Goal: Task Accomplishment & Management: Manage account settings

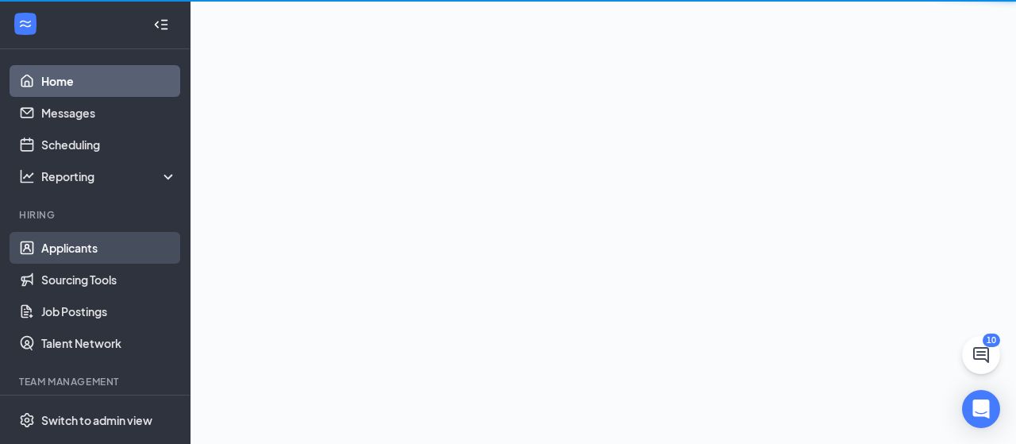
click at [71, 251] on link "Applicants" at bounding box center [109, 248] width 136 height 32
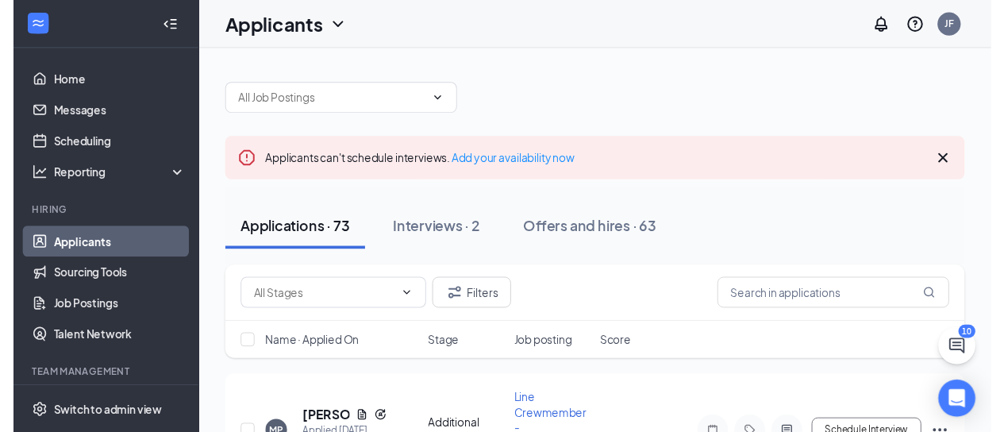
scroll to position [159, 0]
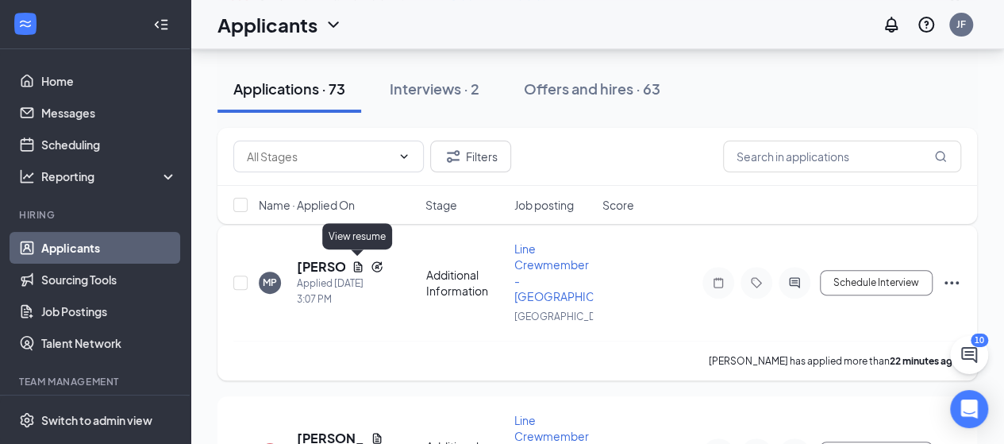
click at [357, 263] on icon "Document" at bounding box center [358, 266] width 13 height 13
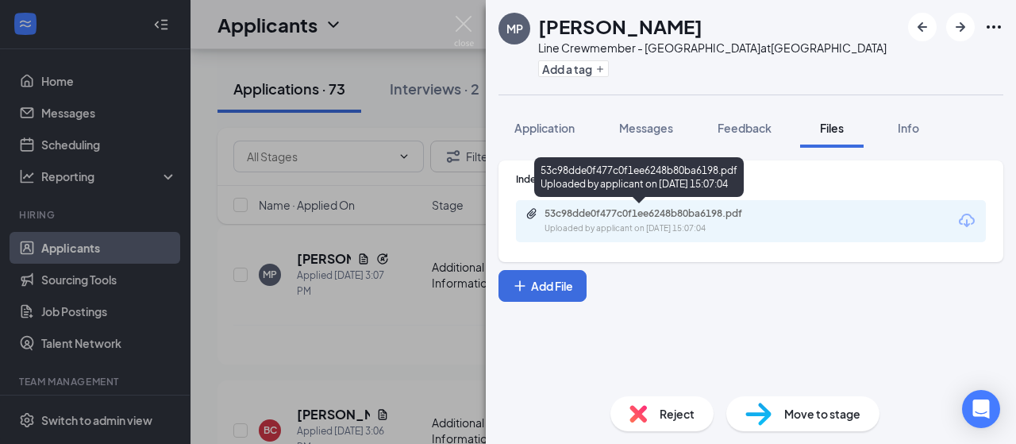
click at [638, 209] on div "53c98dde0f477c0f1ee6248b80ba6198.pdf" at bounding box center [656, 213] width 222 height 13
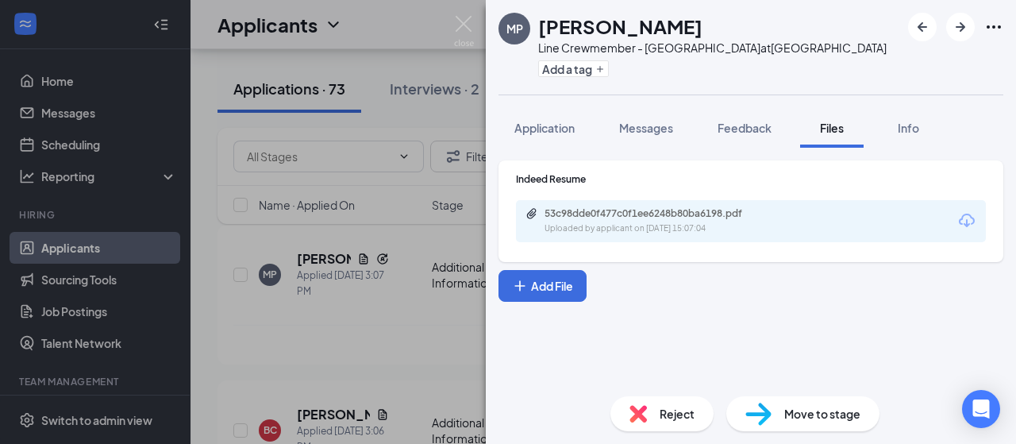
click at [262, 384] on div "MP [PERSON_NAME] Line Crewmember - [GEOGRAPHIC_DATA] at [GEOGRAPHIC_DATA] Add a…" at bounding box center [508, 222] width 1016 height 444
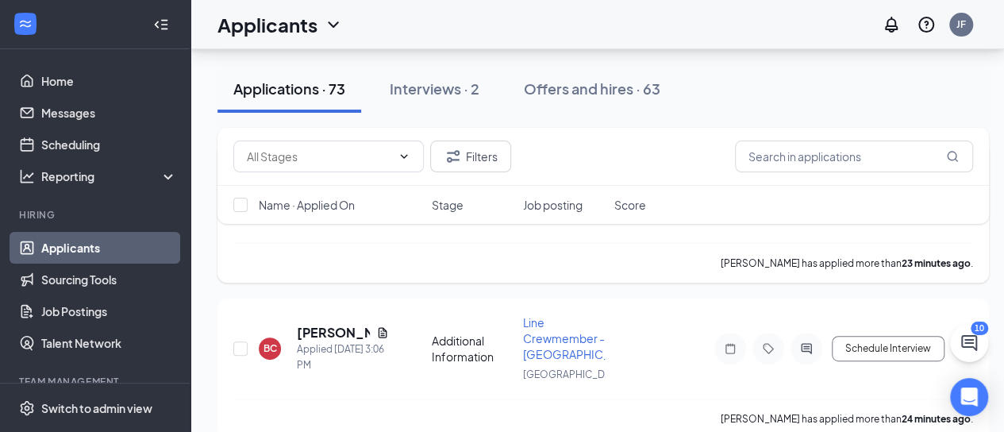
scroll to position [317, 0]
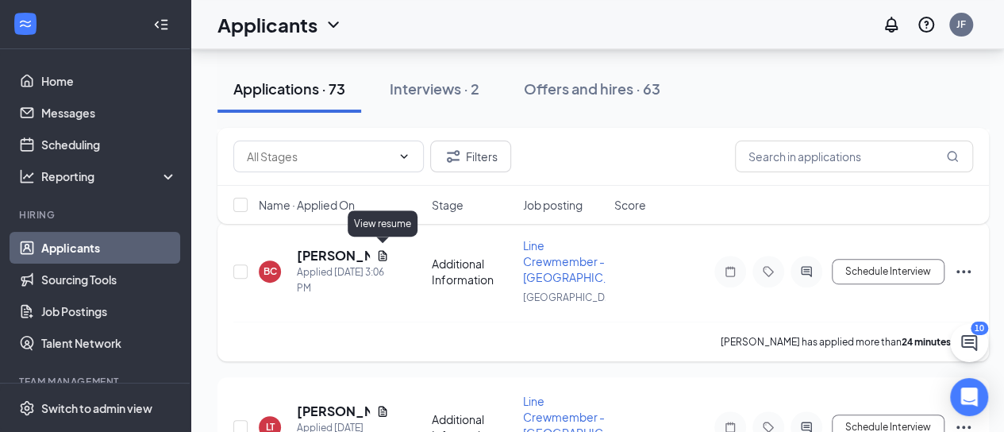
click at [386, 252] on icon "Document" at bounding box center [383, 255] width 9 height 10
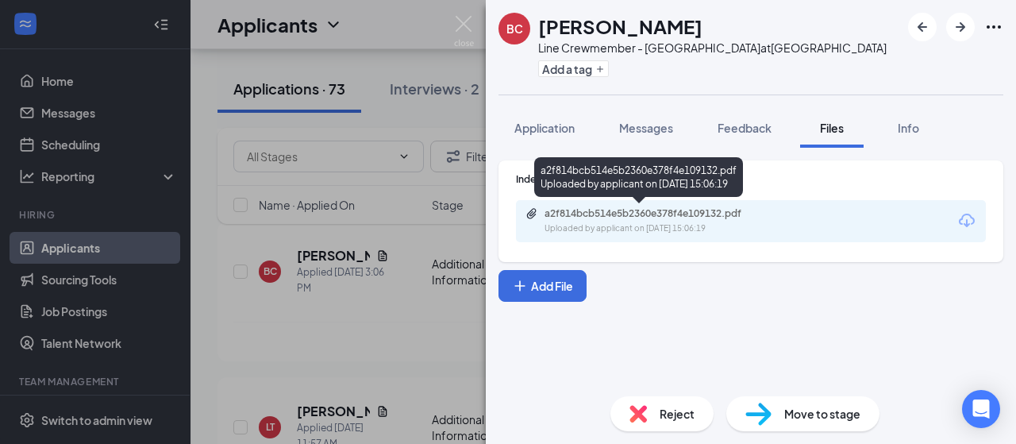
click at [553, 219] on div "a2f814bcb514e5b2360e378f4e109132.pdf" at bounding box center [656, 213] width 222 height 13
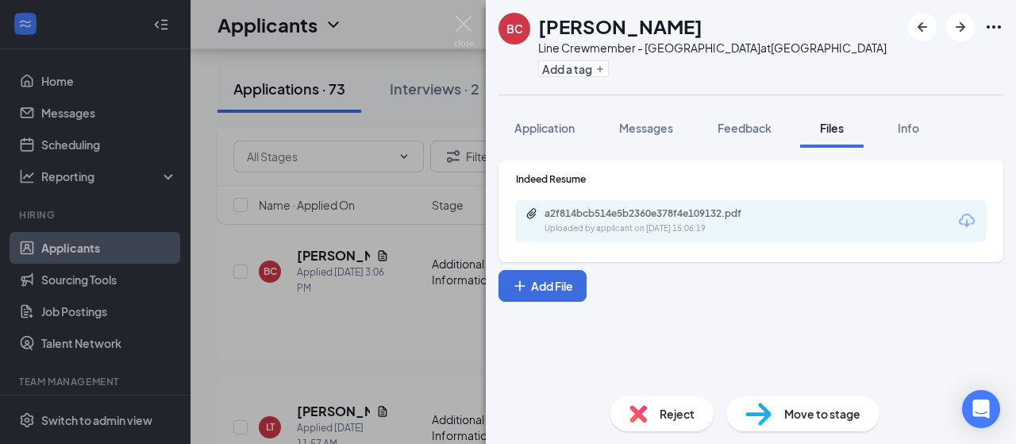
drag, startPoint x: 195, startPoint y: 131, endPoint x: 231, endPoint y: 271, distance: 145.0
click at [195, 131] on div "BC [PERSON_NAME] Line Crewmember - [GEOGRAPHIC_DATA] at [GEOGRAPHIC_DATA] Add a…" at bounding box center [508, 222] width 1016 height 444
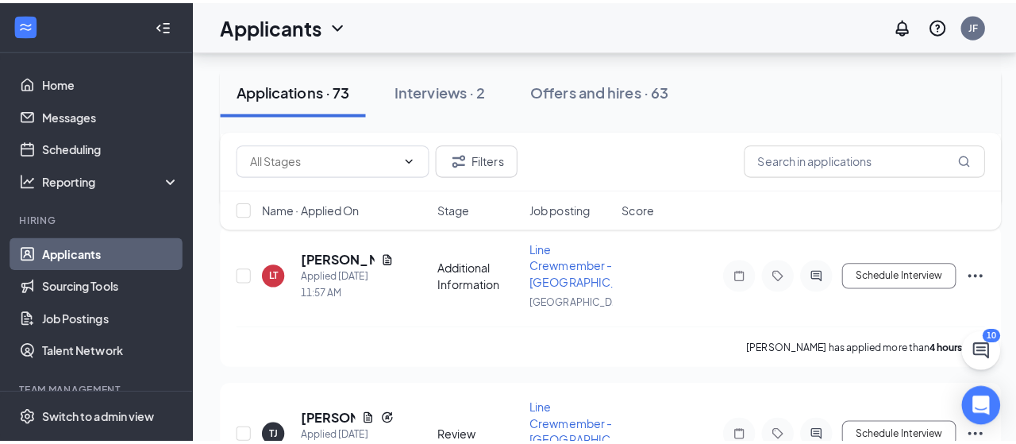
scroll to position [476, 0]
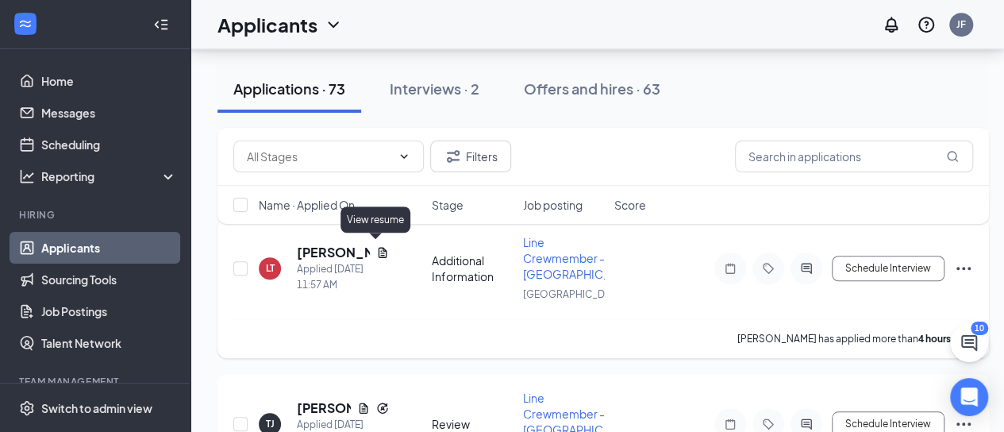
click at [376, 247] on icon "Document" at bounding box center [382, 252] width 13 height 13
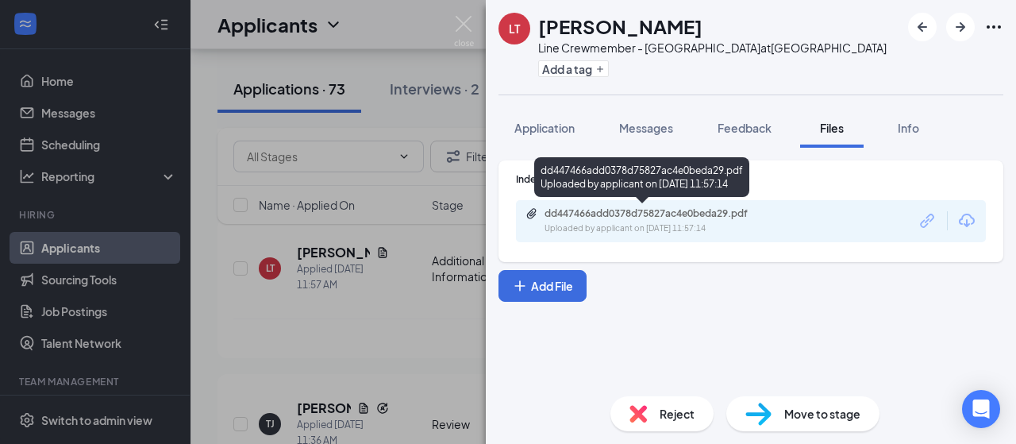
click at [662, 215] on div "dd447466add0378d75827ac4e0beda29.pdf" at bounding box center [656, 213] width 222 height 13
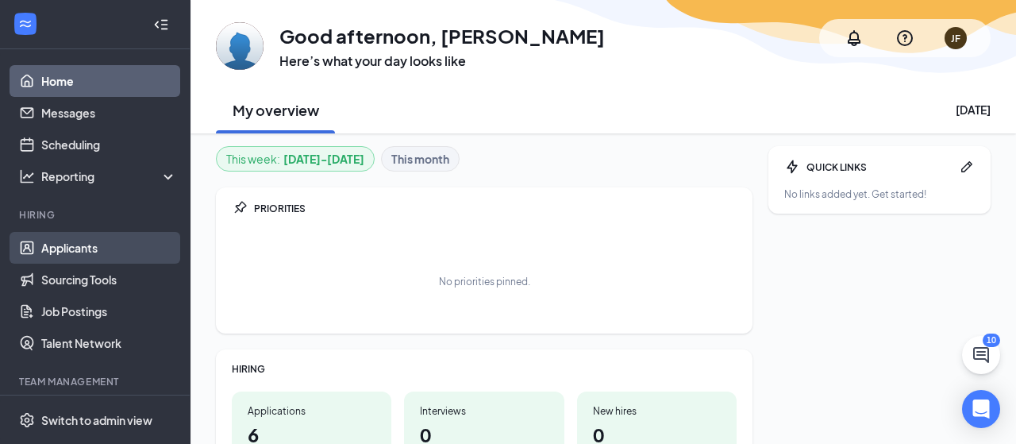
click at [59, 253] on link "Applicants" at bounding box center [109, 248] width 136 height 32
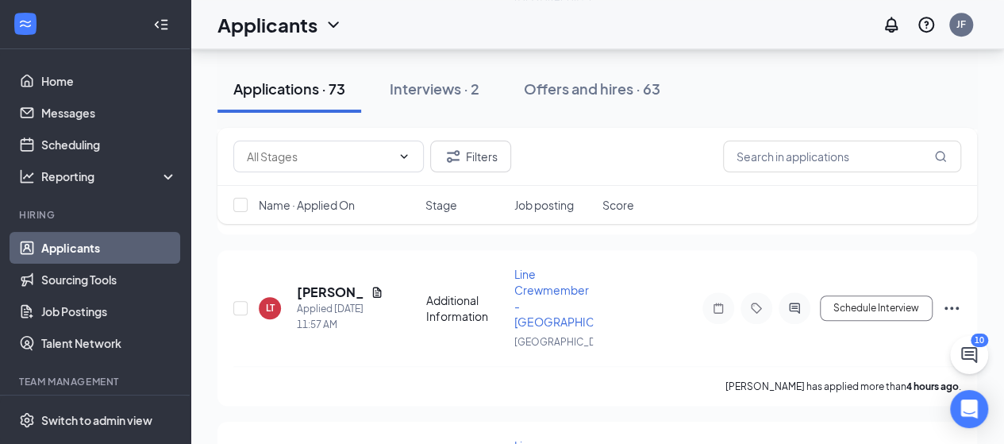
scroll to position [635, 0]
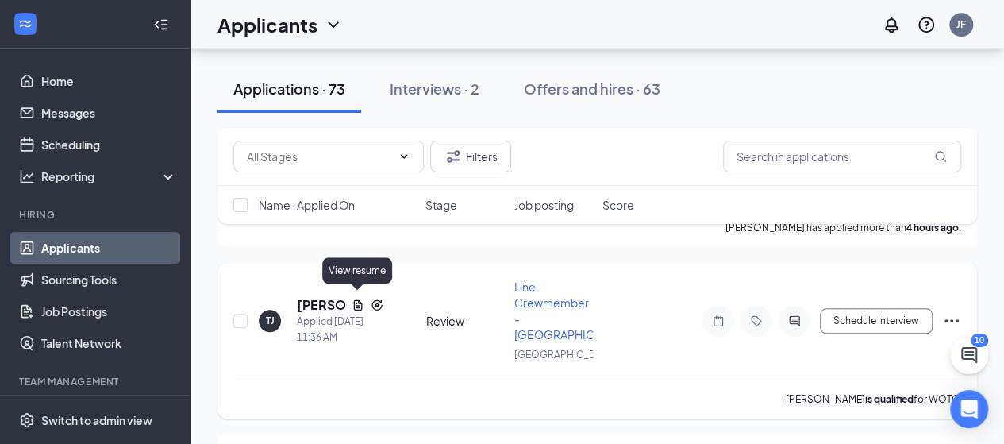
click at [356, 302] on icon "Document" at bounding box center [357, 304] width 9 height 10
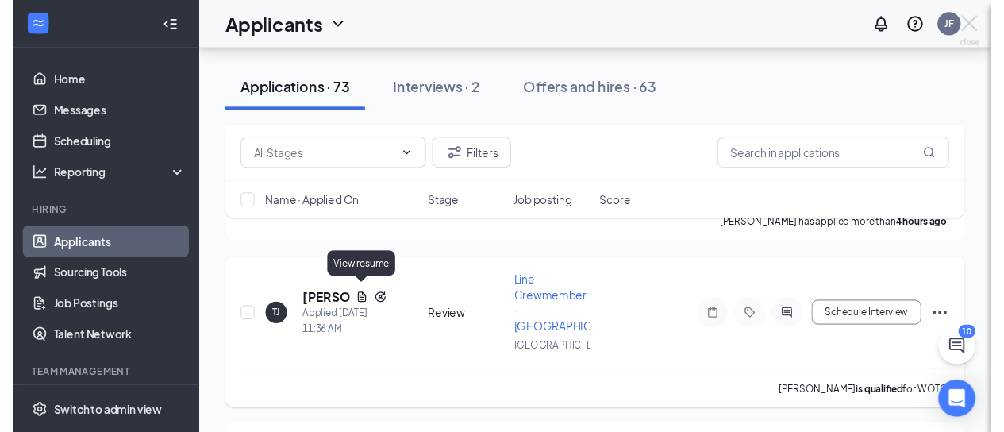
scroll to position [619, 0]
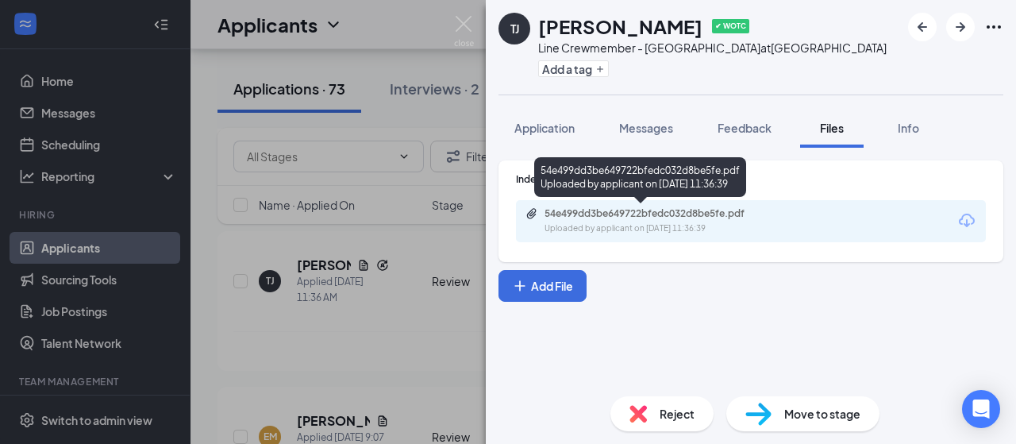
click at [678, 220] on div "54e499dd3be649722bfedc032d8be5fe.pdf Uploaded by applicant on [DATE] 11:36:39" at bounding box center [653, 221] width 257 height 28
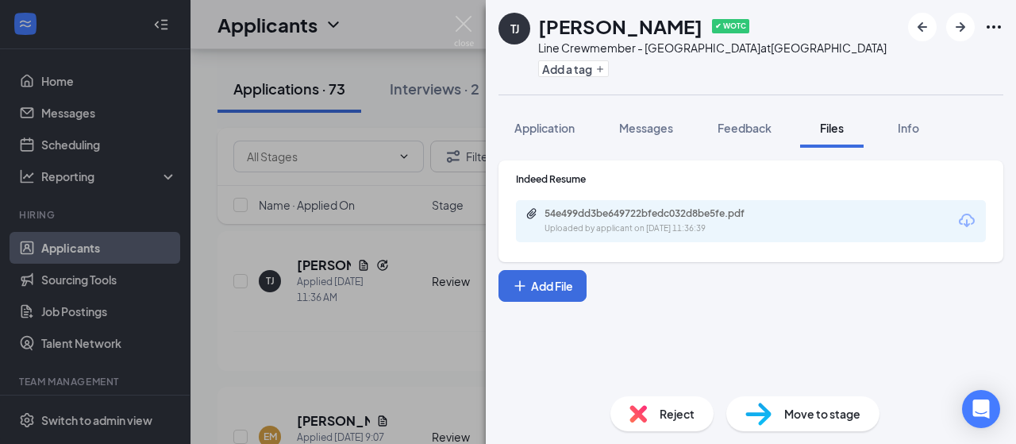
click at [197, 324] on div "[PERSON_NAME] [PERSON_NAME] ✔ WOTC Line Crewmember - [GEOGRAPHIC_DATA] at [GEOG…" at bounding box center [508, 222] width 1016 height 444
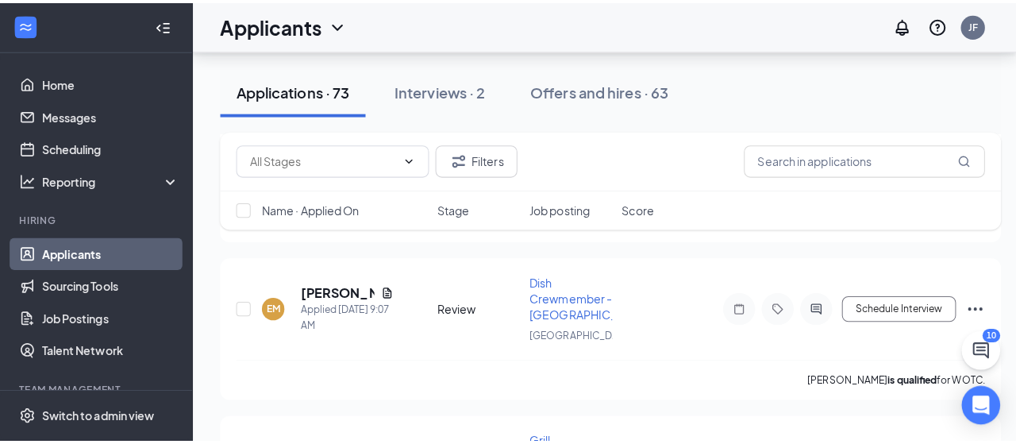
scroll to position [778, 0]
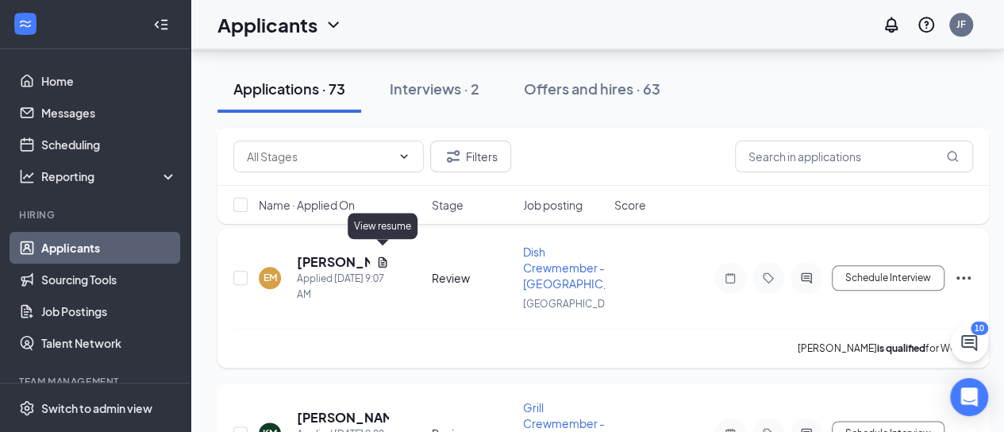
click at [379, 256] on icon "Document" at bounding box center [383, 261] width 9 height 10
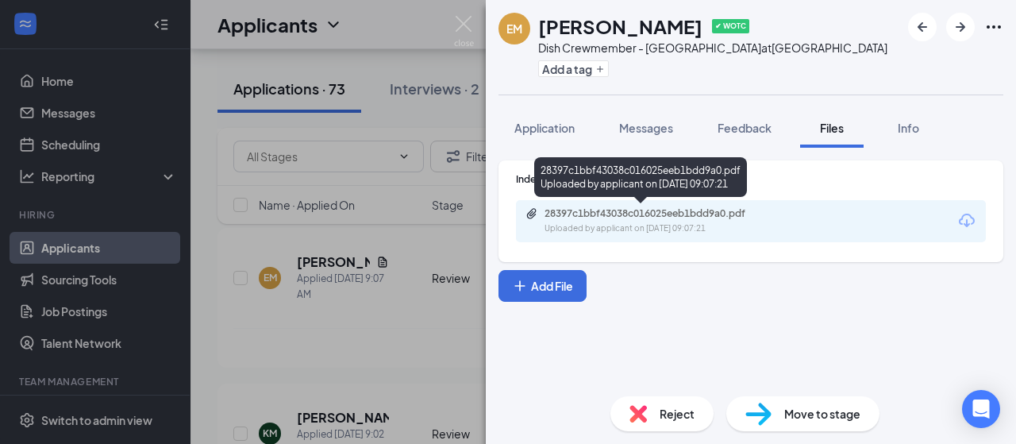
click at [568, 225] on div "Uploaded by applicant on [DATE] 09:07:21" at bounding box center [664, 228] width 238 height 13
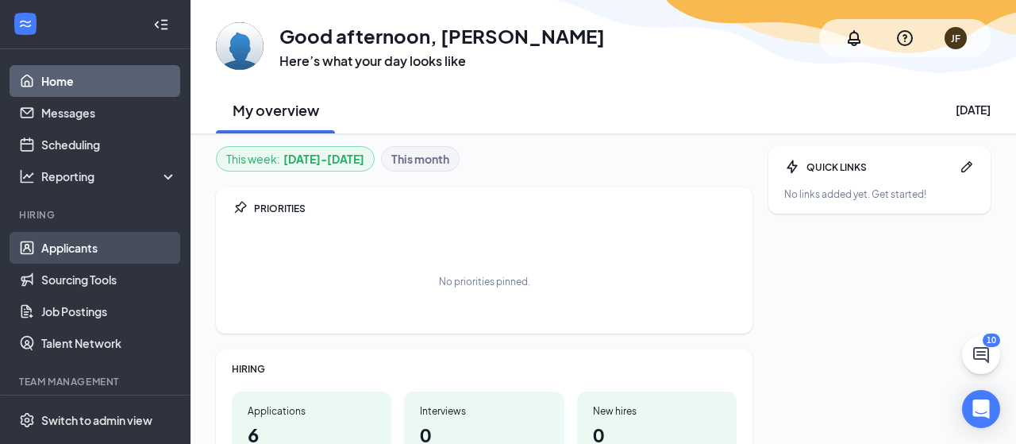
click at [87, 247] on link "Applicants" at bounding box center [109, 248] width 136 height 32
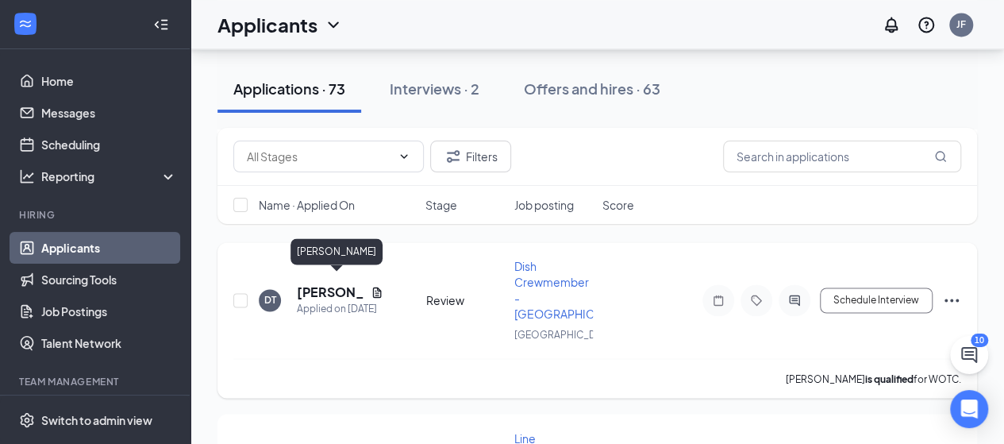
scroll to position [1191, 0]
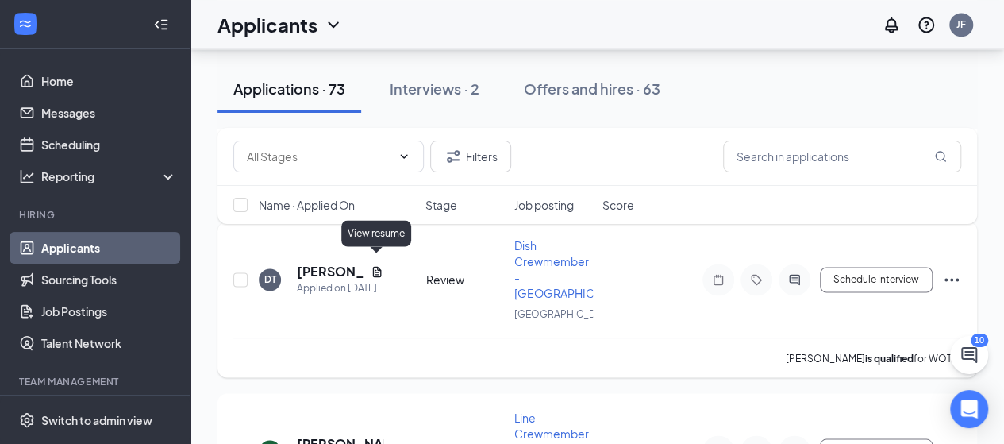
click at [378, 266] on icon "Document" at bounding box center [376, 271] width 9 height 10
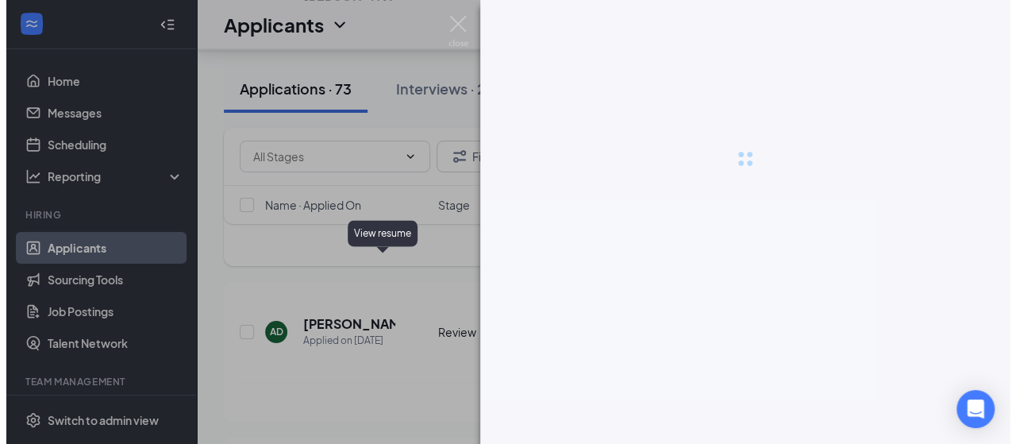
scroll to position [1111, 0]
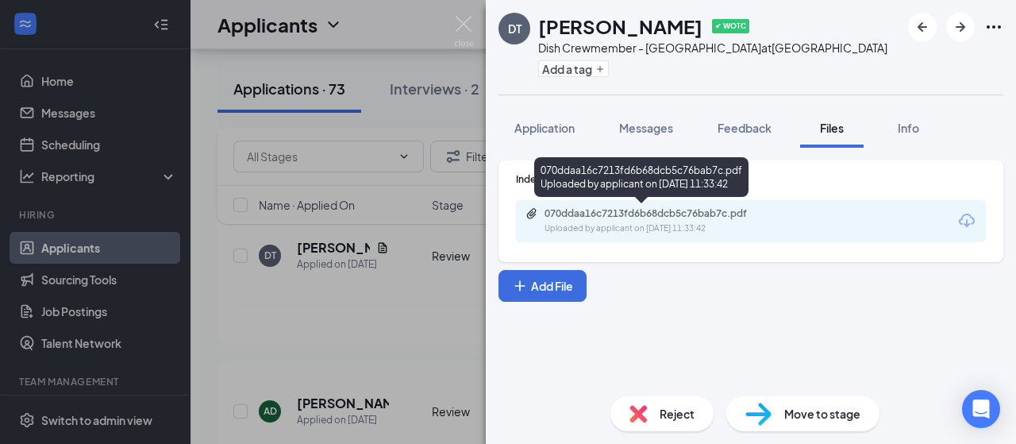
click at [662, 225] on div "Uploaded by applicant on [DATE] 11:33:42" at bounding box center [664, 228] width 238 height 13
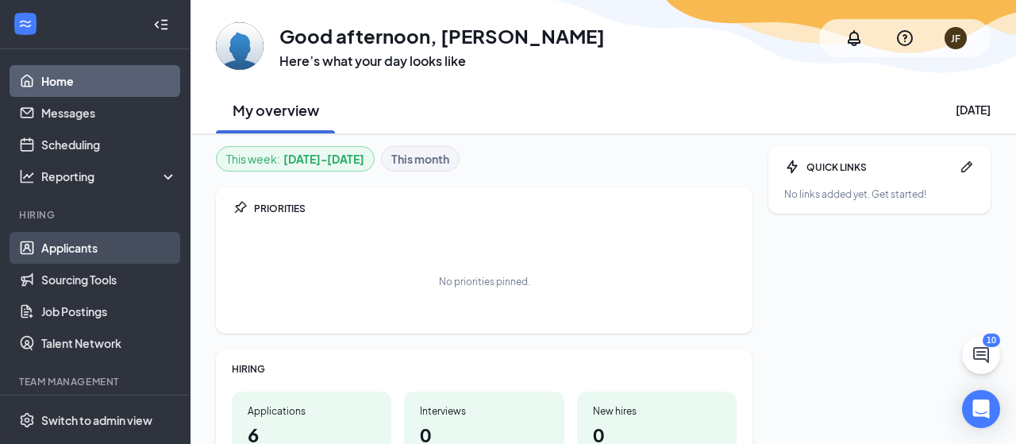
click at [65, 250] on link "Applicants" at bounding box center [109, 248] width 136 height 32
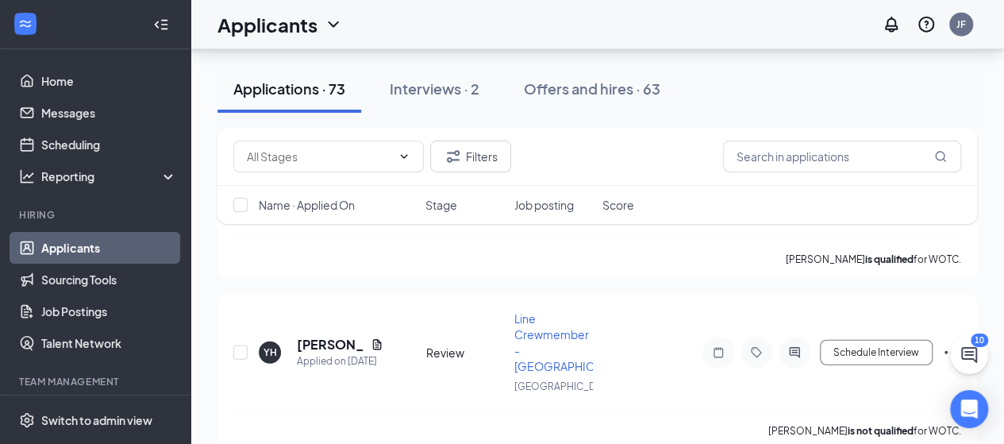
scroll to position [1981, 0]
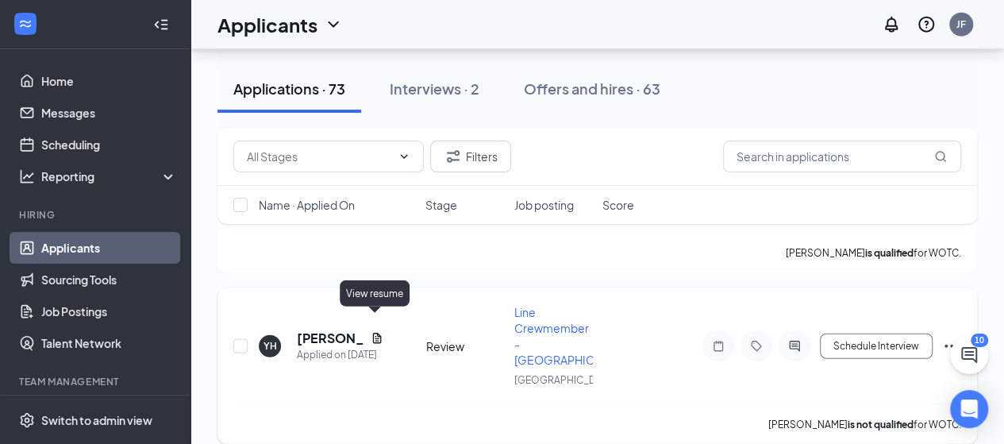
click at [376, 333] on icon "Document" at bounding box center [376, 338] width 9 height 10
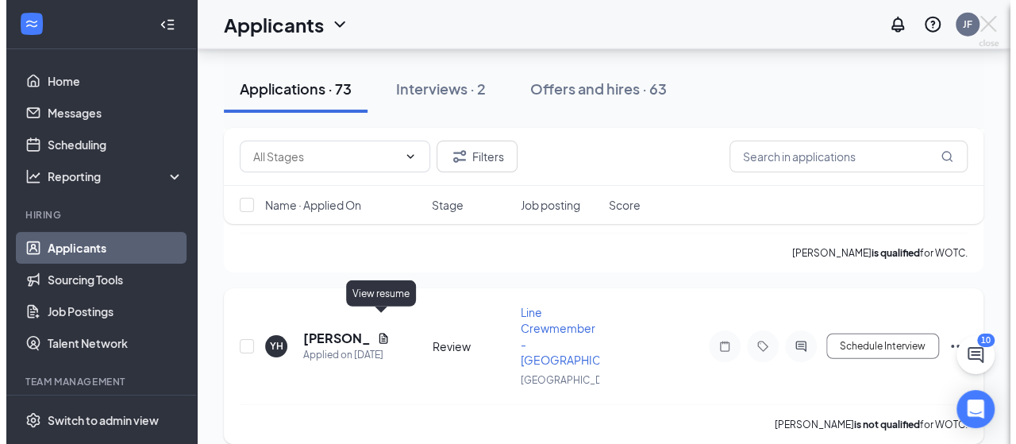
scroll to position [1838, 0]
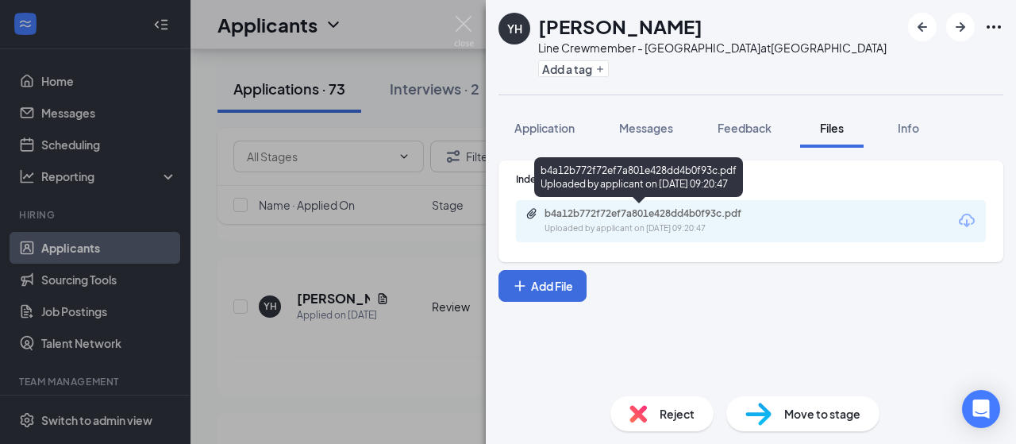
click at [571, 215] on div "b4a12b772f72ef7a801e428dd4b0f93c.pdf" at bounding box center [656, 213] width 222 height 13
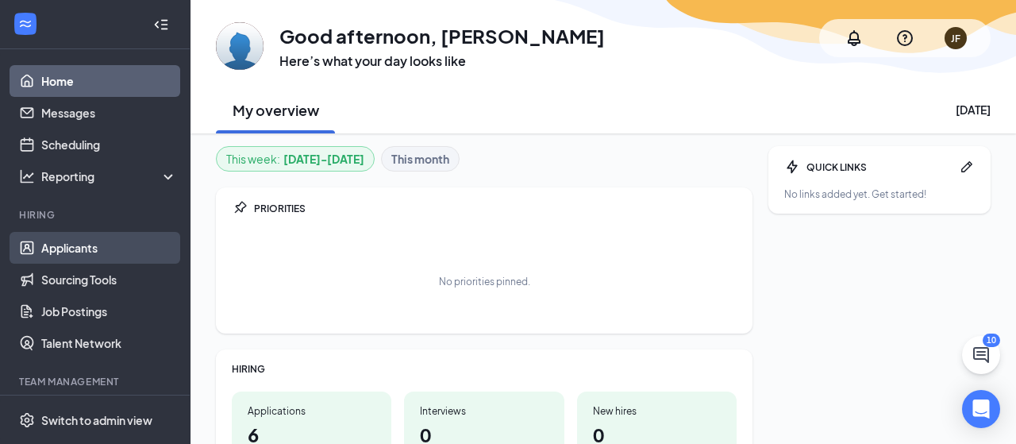
click at [74, 249] on link "Applicants" at bounding box center [109, 248] width 136 height 32
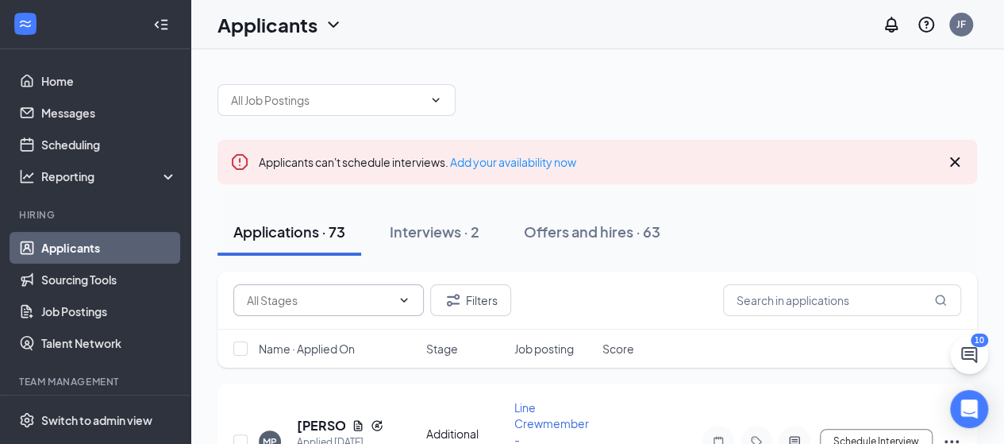
click at [360, 298] on input "text" at bounding box center [319, 299] width 144 height 17
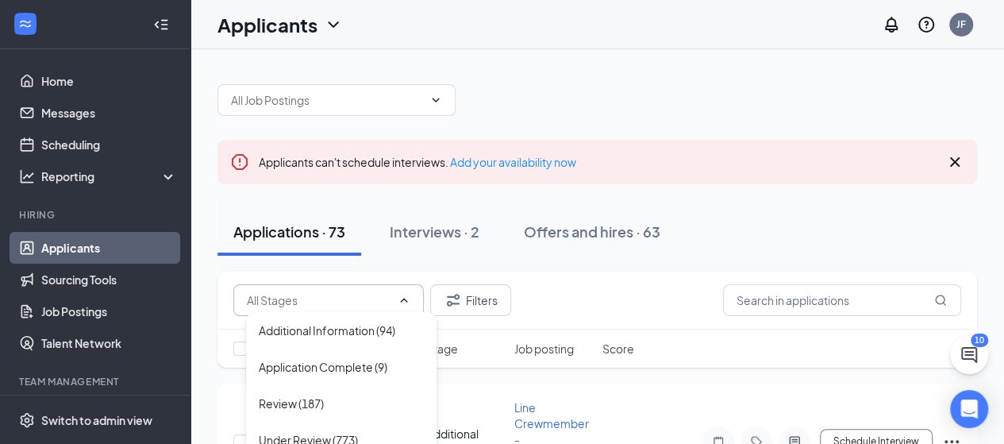
scroll to position [79, 0]
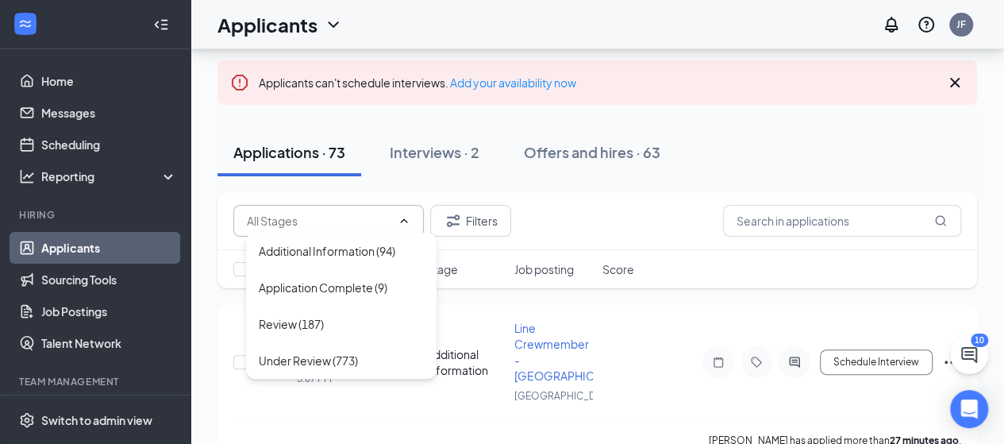
click at [434, 114] on div "Applications · 73 Interviews · 2 Offers and hires · 63" at bounding box center [597, 152] width 760 height 79
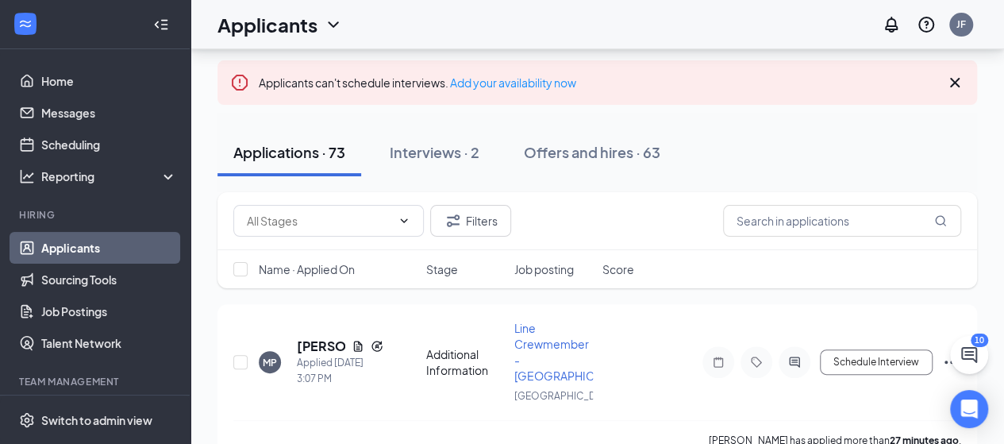
click at [545, 266] on span "Job posting" at bounding box center [544, 269] width 60 height 16
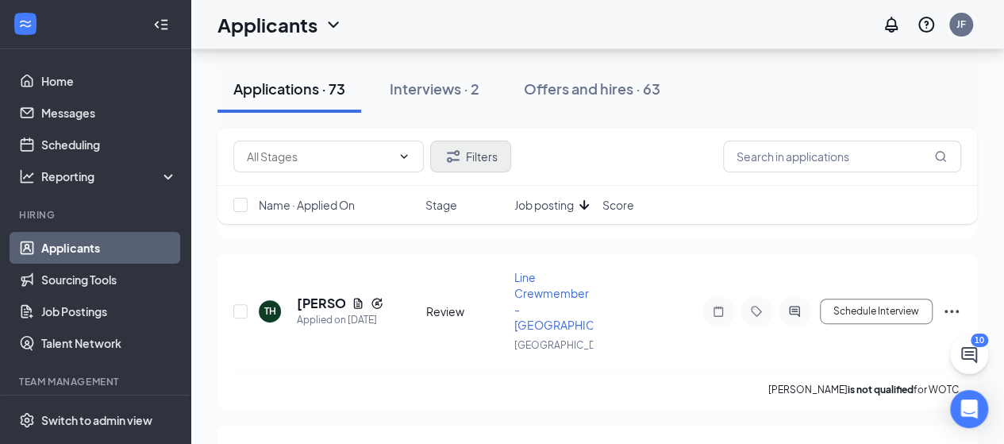
scroll to position [0, 0]
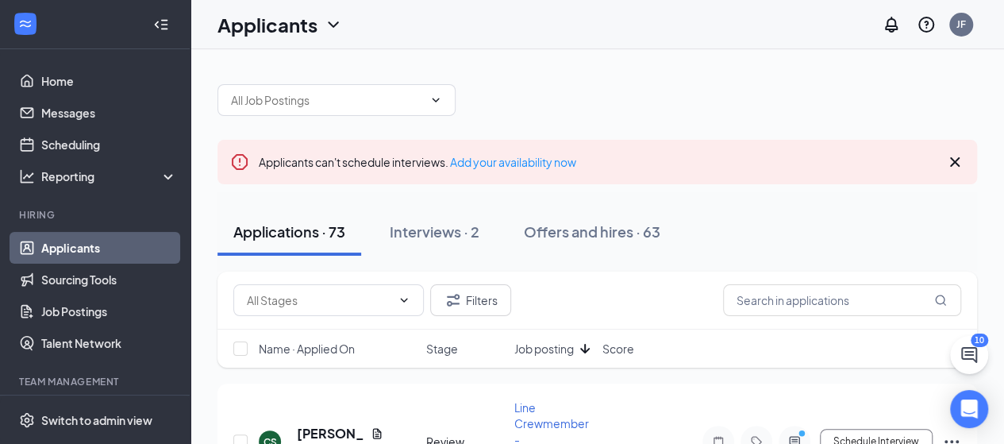
click at [581, 353] on icon "ArrowDown" at bounding box center [585, 349] width 10 height 10
click at [541, 356] on span "Job posting" at bounding box center [544, 349] width 60 height 16
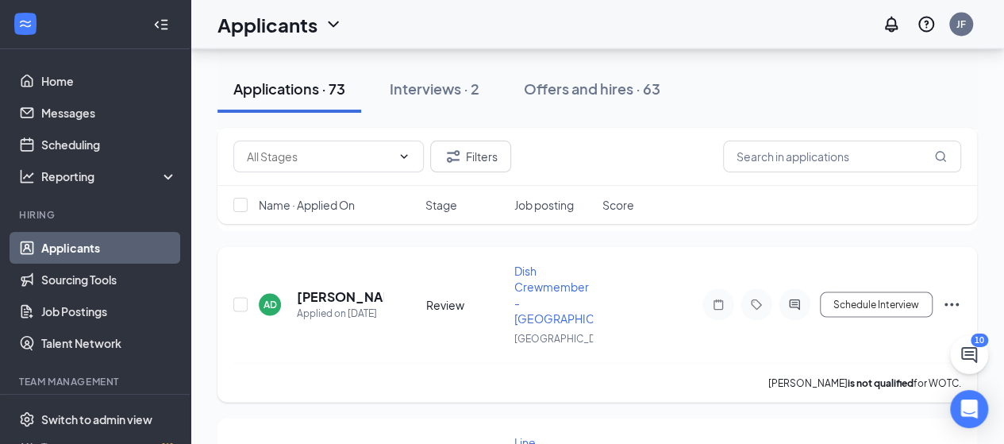
scroll to position [1434, 0]
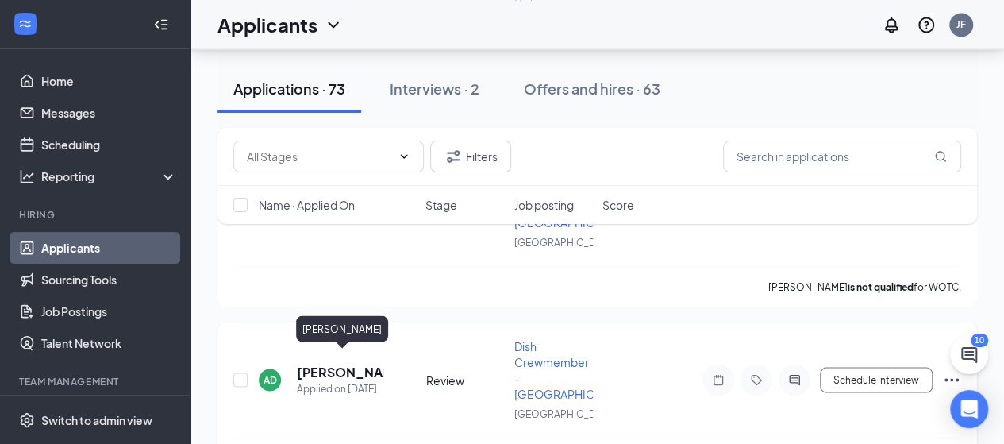
click at [306, 363] on h5 "[PERSON_NAME]" at bounding box center [340, 371] width 87 height 17
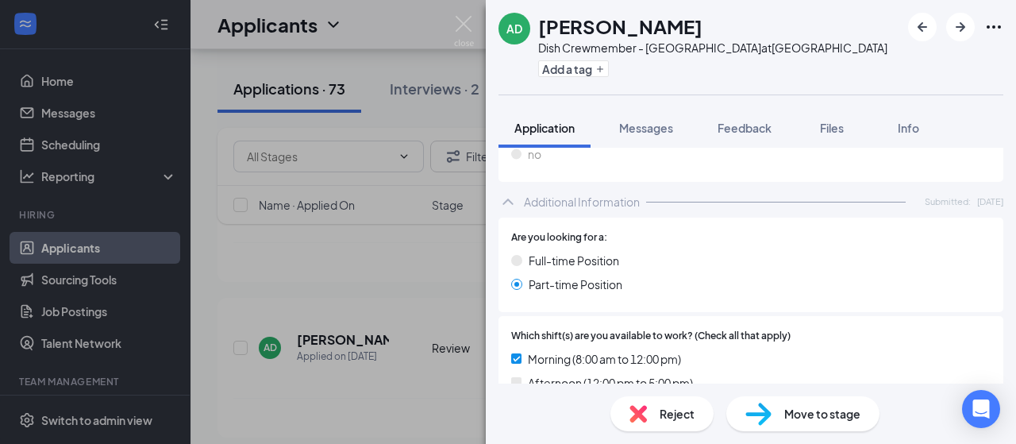
scroll to position [714, 0]
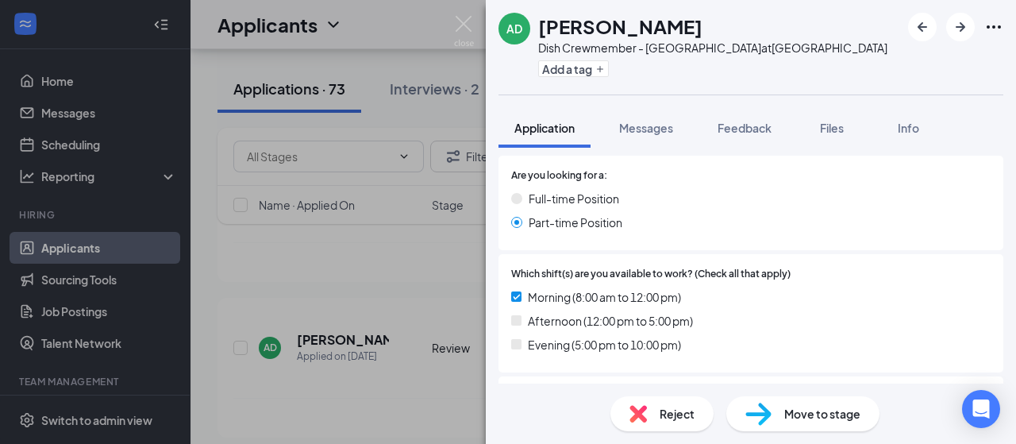
click at [418, 12] on div "AD [PERSON_NAME] Dish Crewmember - [GEOGRAPHIC_DATA] at [GEOGRAPHIC_DATA] Add a…" at bounding box center [508, 222] width 1016 height 444
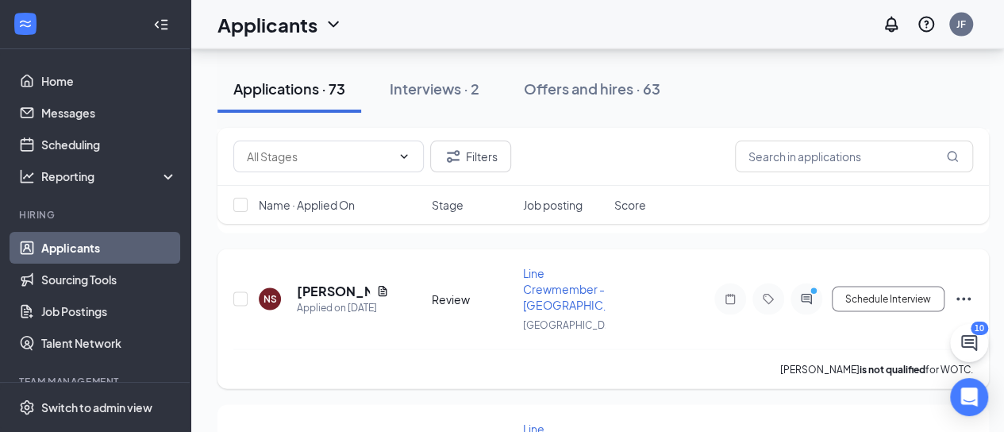
scroll to position [1489, 0]
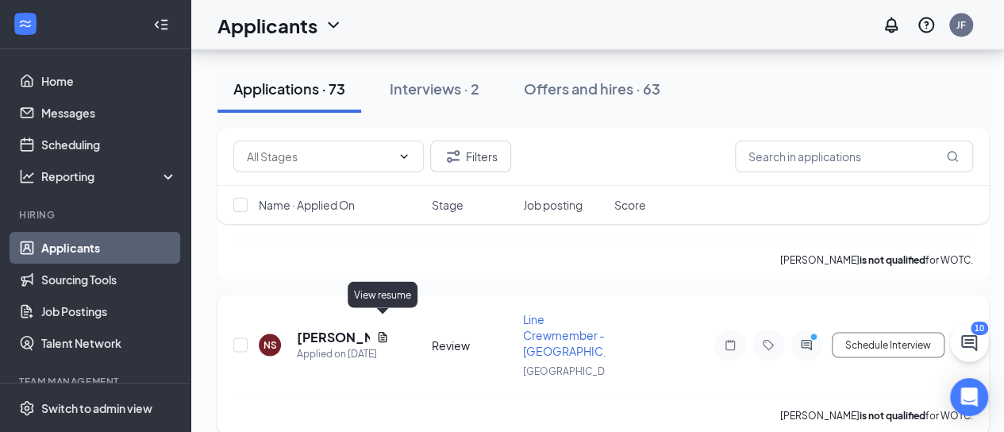
click at [383, 330] on icon "Document" at bounding box center [382, 336] width 13 height 13
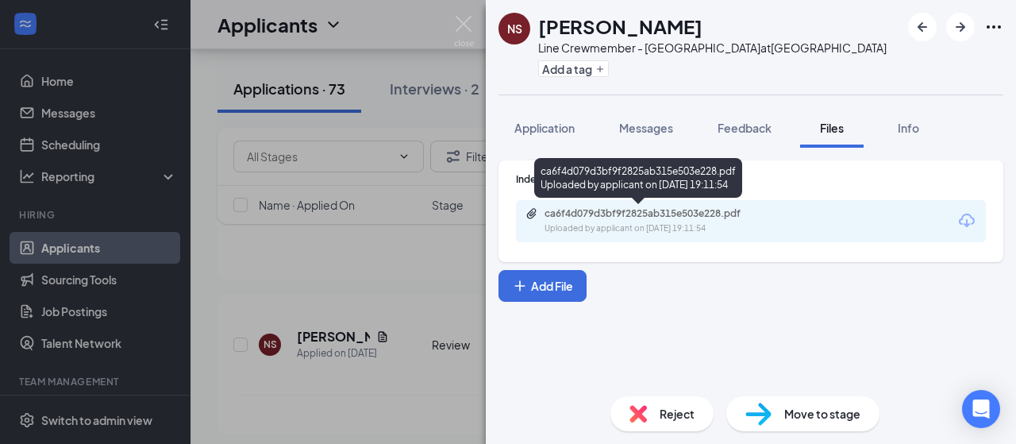
click at [609, 209] on div "ca6f4d079d3bf9f2825ab315e503e228.pdf" at bounding box center [656, 213] width 222 height 13
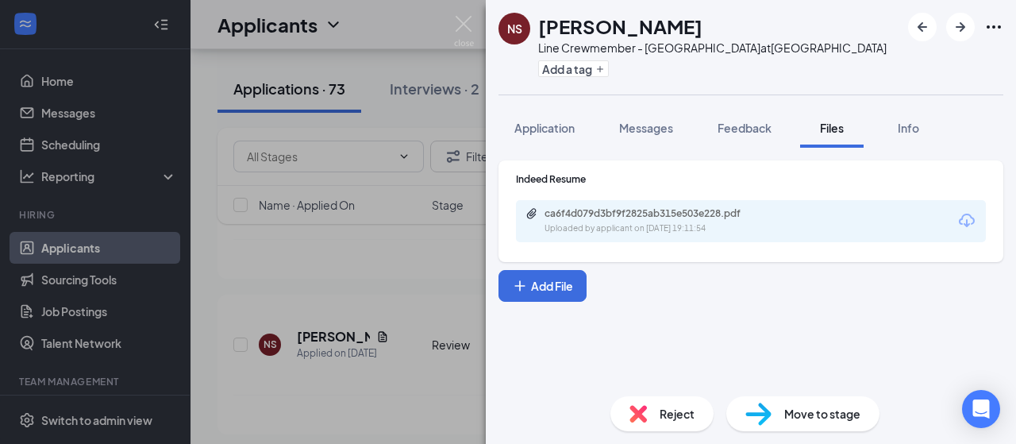
click at [206, 331] on div "NS [PERSON_NAME] Line Crewmember - [GEOGRAPHIC_DATA] at [GEOGRAPHIC_DATA] Add a…" at bounding box center [508, 222] width 1016 height 444
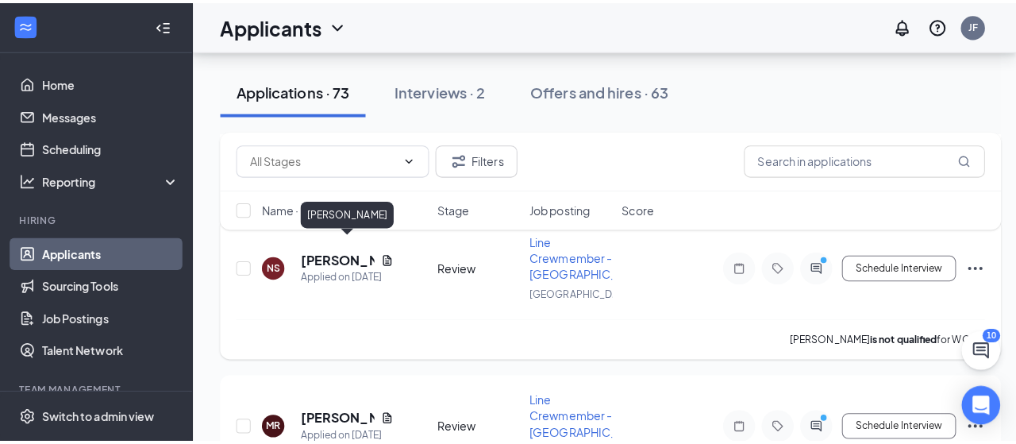
scroll to position [1648, 0]
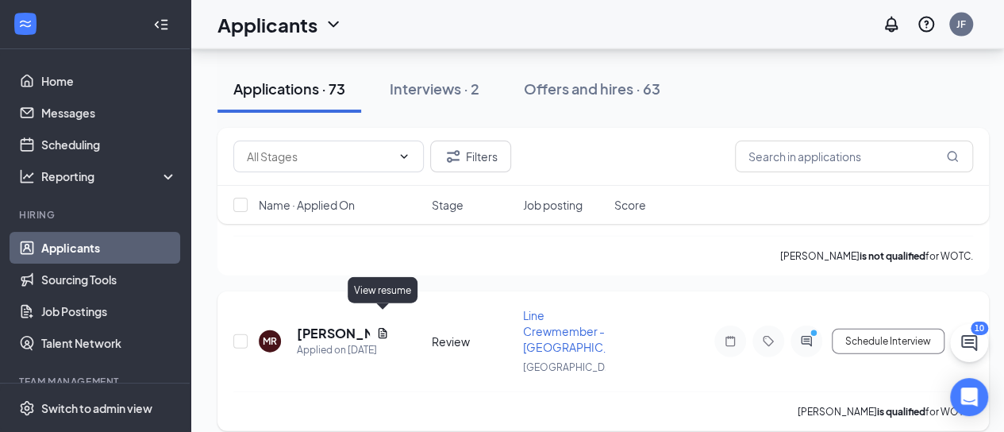
click at [385, 328] on icon "Document" at bounding box center [383, 333] width 9 height 10
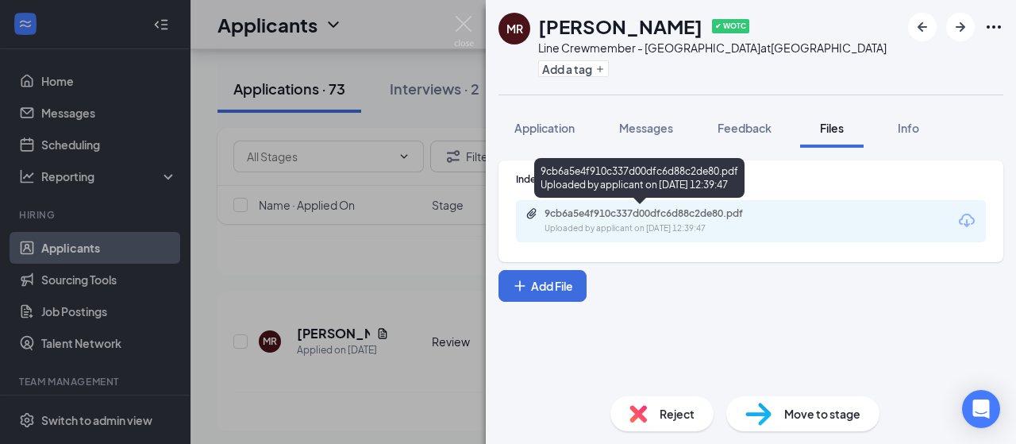
click at [564, 232] on div "Uploaded by applicant on [DATE] 12:39:47" at bounding box center [664, 228] width 238 height 13
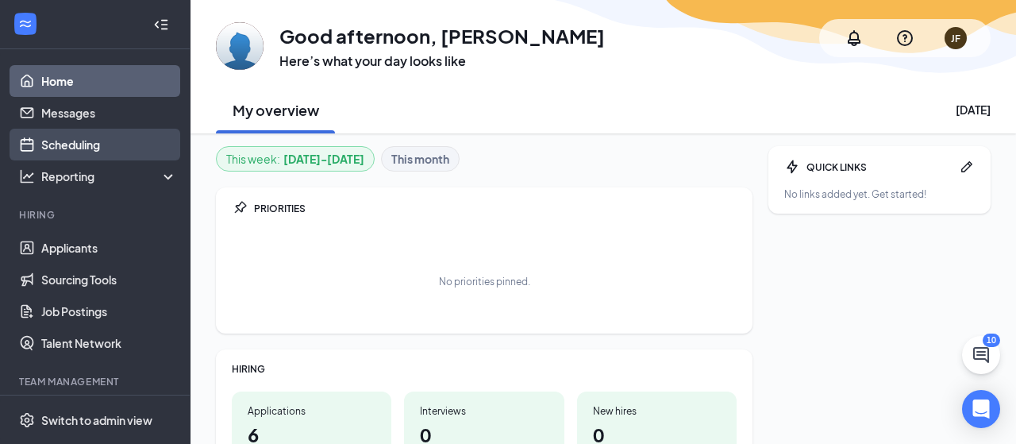
click at [86, 137] on link "Scheduling" at bounding box center [109, 145] width 136 height 32
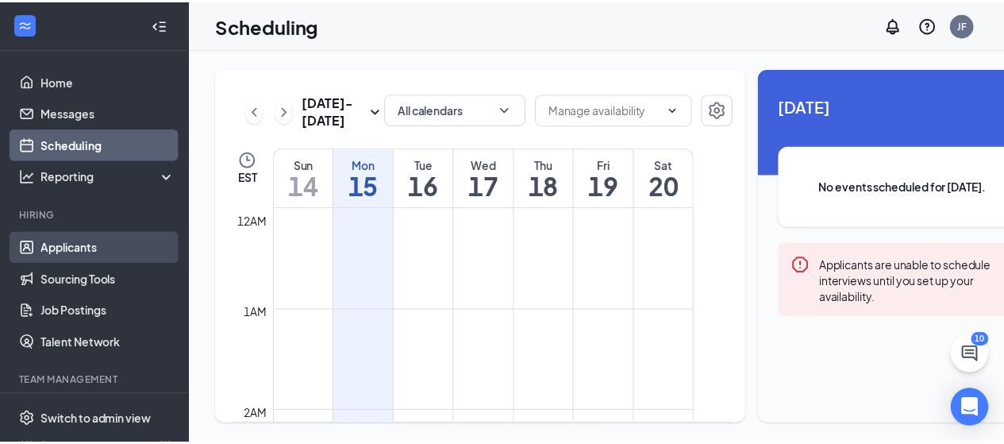
scroll to position [780, 0]
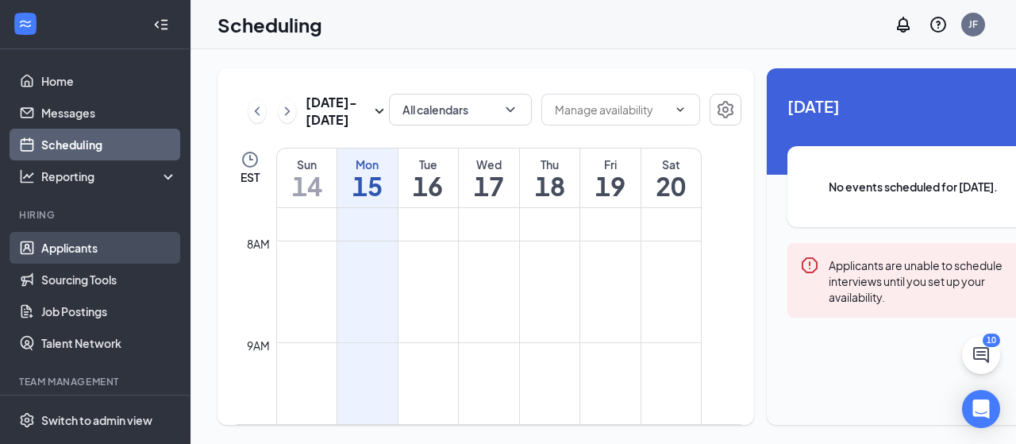
click at [83, 260] on link "Applicants" at bounding box center [109, 248] width 136 height 32
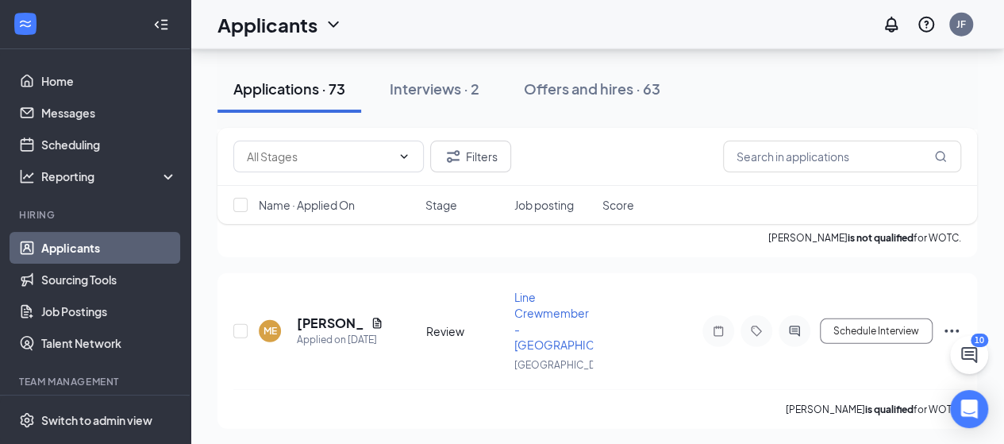
scroll to position [2210, 0]
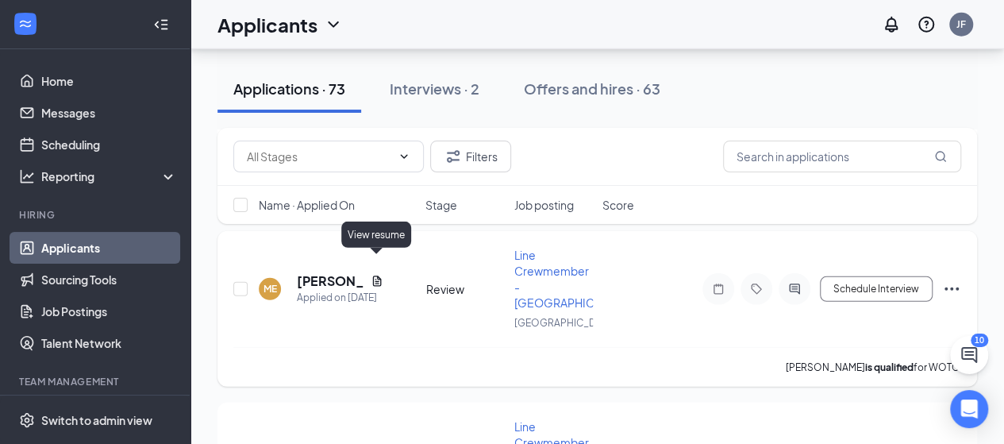
click at [380, 275] on icon "Document" at bounding box center [376, 280] width 9 height 10
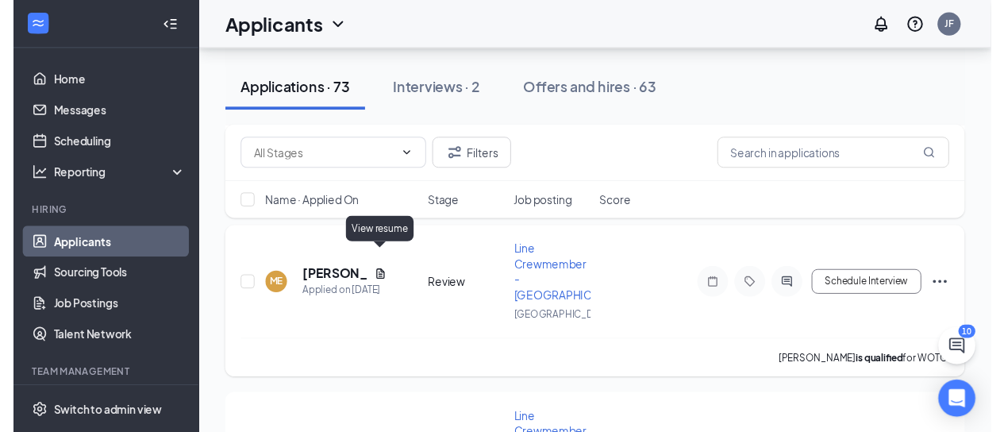
scroll to position [2035, 0]
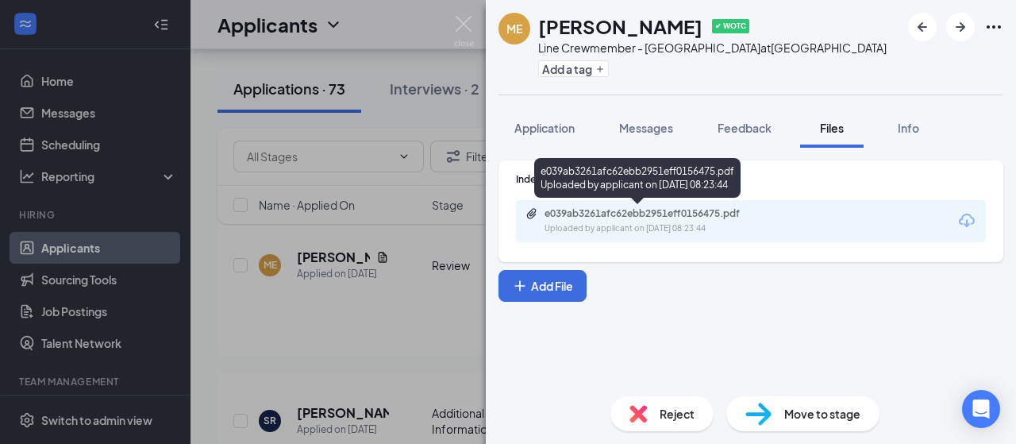
click at [600, 217] on div "e039ab3261afc62ebb2951eff0156475.pdf" at bounding box center [656, 213] width 222 height 13
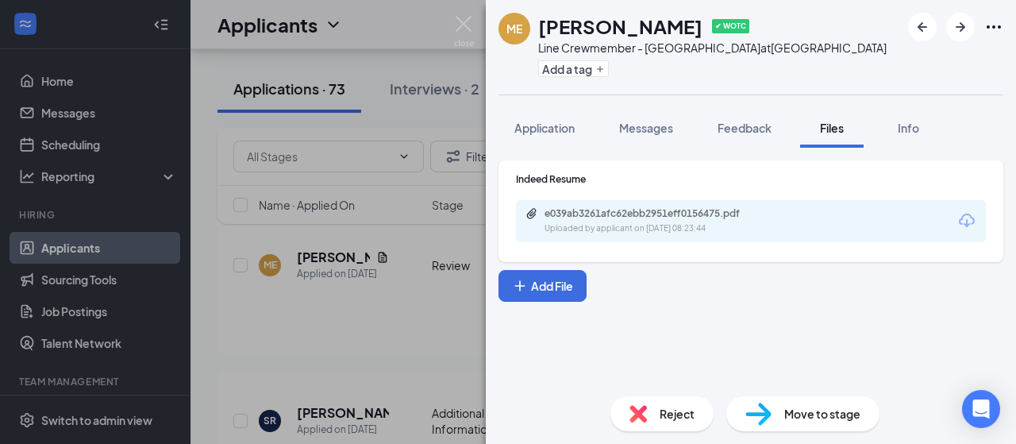
click at [295, 261] on div "ME [PERSON_NAME] ✔ WOTC Line Crewmember - [GEOGRAPHIC_DATA] at [GEOGRAPHIC_DATA…" at bounding box center [508, 222] width 1016 height 444
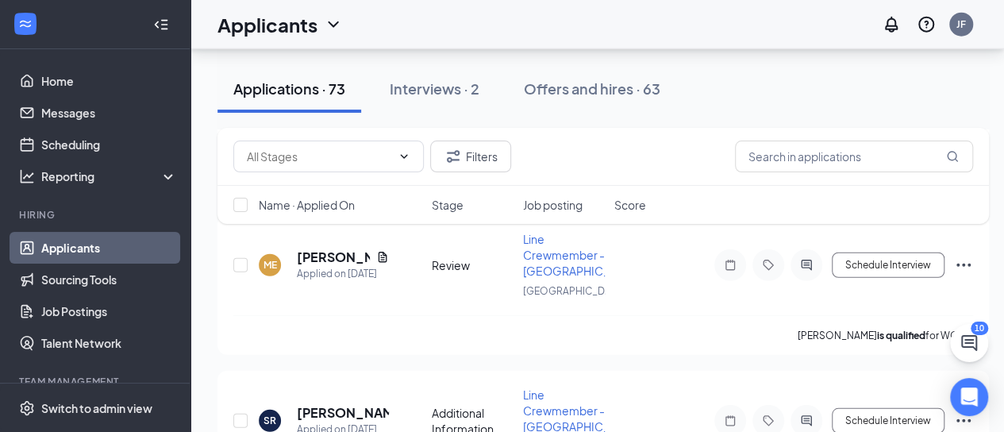
click at [327, 239] on div "Filters Name · Applied On Stage Job posting Score" at bounding box center [603, 184] width 772 height 112
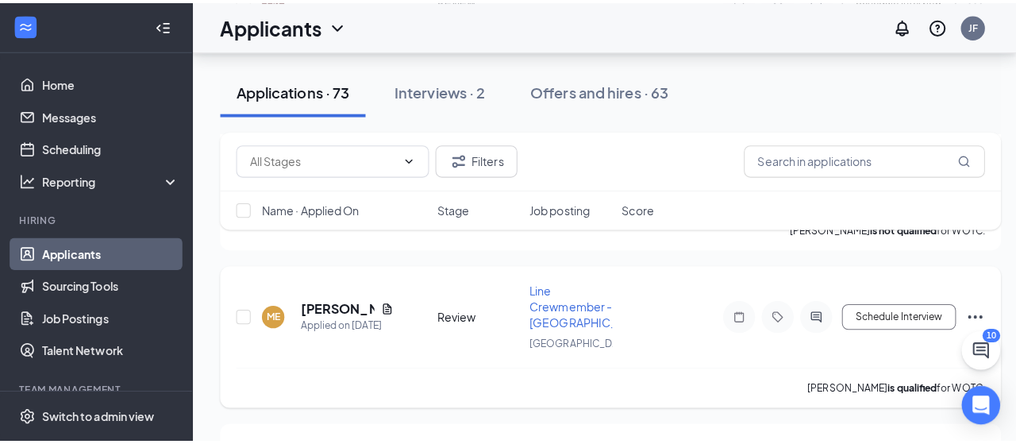
scroll to position [1956, 0]
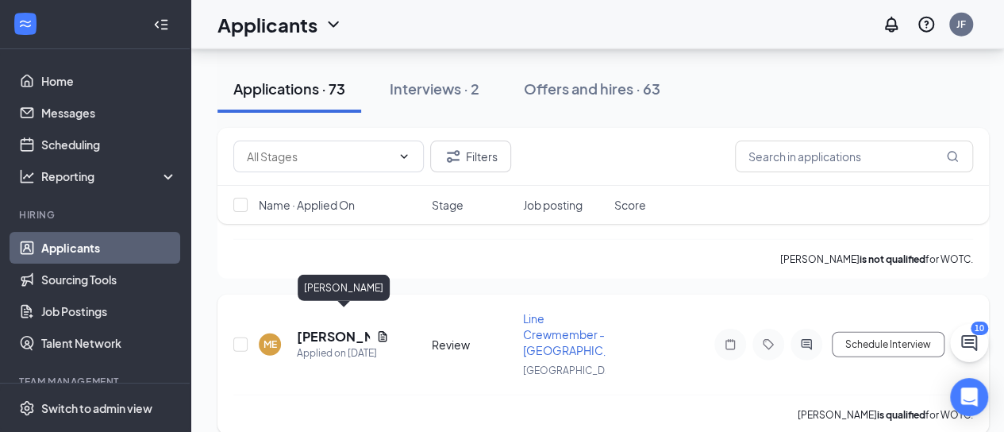
click at [317, 328] on h5 "[PERSON_NAME]" at bounding box center [333, 336] width 73 height 17
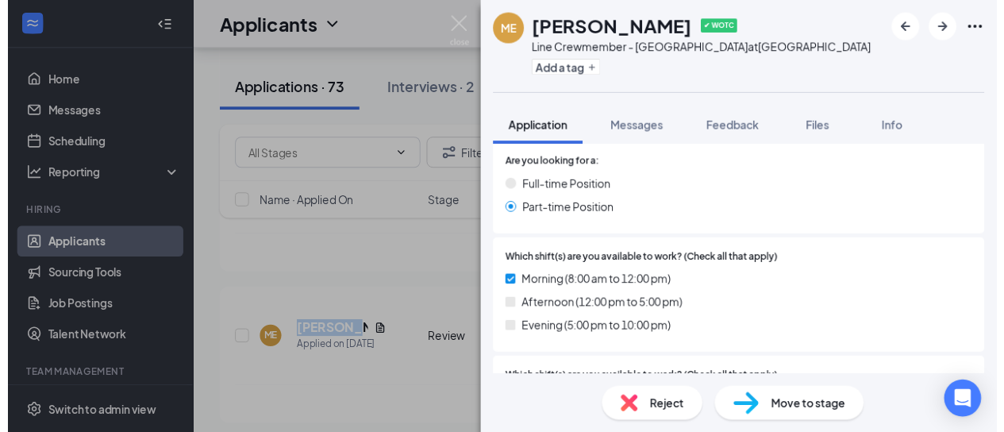
scroll to position [794, 0]
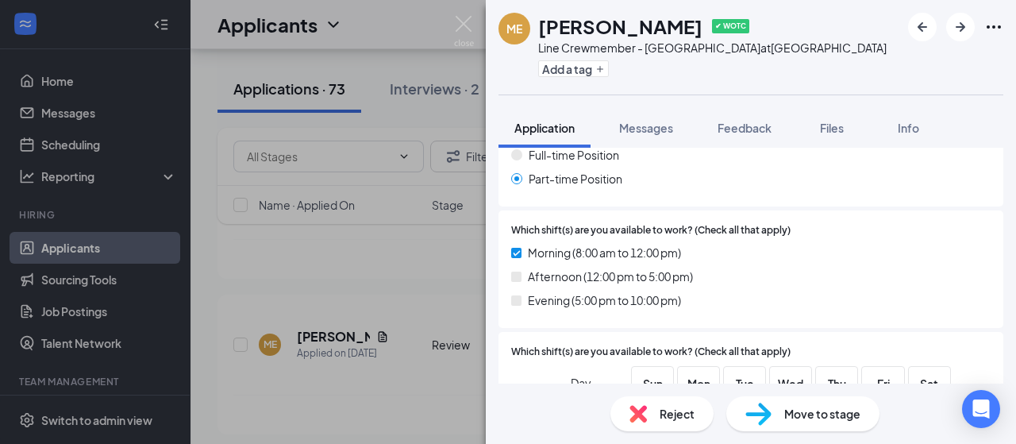
click at [204, 77] on div "ME [PERSON_NAME] ✔ WOTC Line Crewmember - [GEOGRAPHIC_DATA] at [GEOGRAPHIC_DATA…" at bounding box center [508, 222] width 1016 height 444
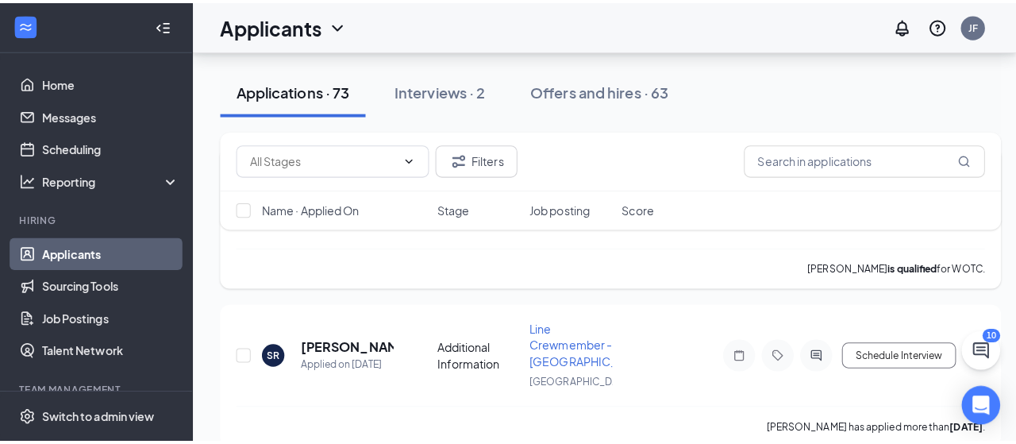
scroll to position [2115, 0]
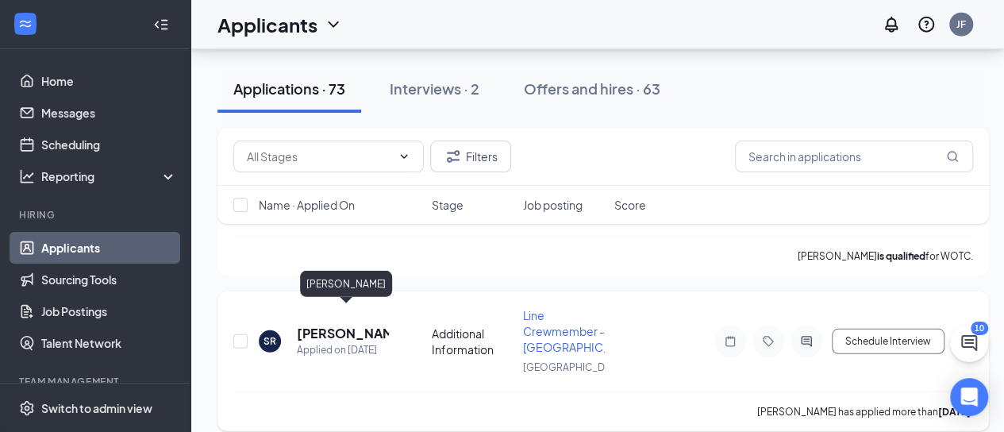
click at [324, 325] on h5 "[PERSON_NAME]" at bounding box center [343, 333] width 92 height 17
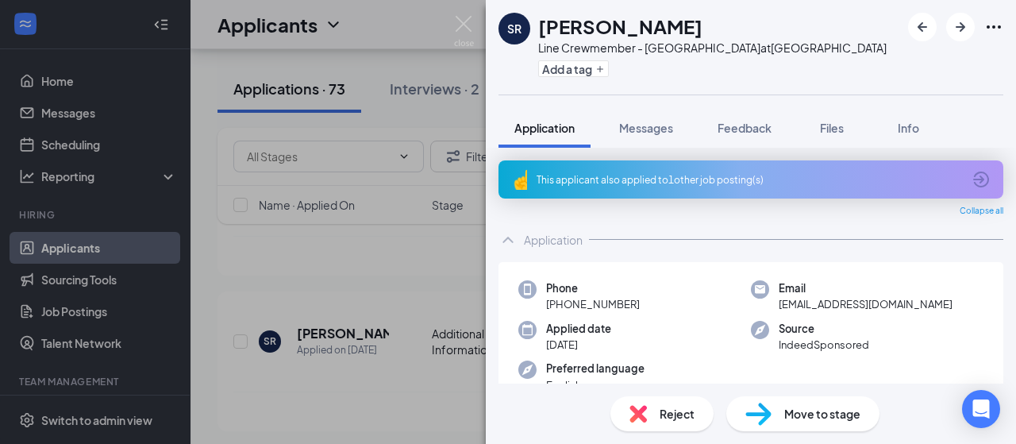
click at [362, 290] on div "SR [PERSON_NAME] Line Crewmember - [GEOGRAPHIC_DATA] at [GEOGRAPHIC_DATA] Add a…" at bounding box center [508, 222] width 1016 height 444
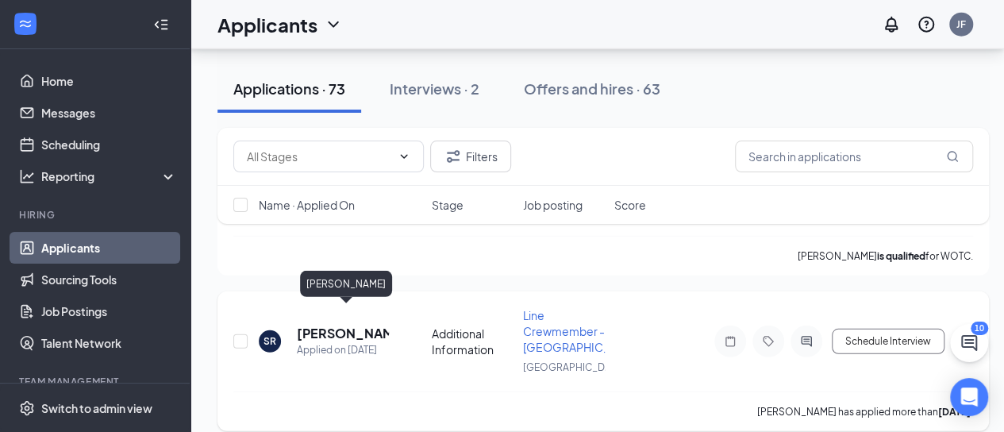
click at [335, 325] on h5 "[PERSON_NAME]" at bounding box center [343, 333] width 92 height 17
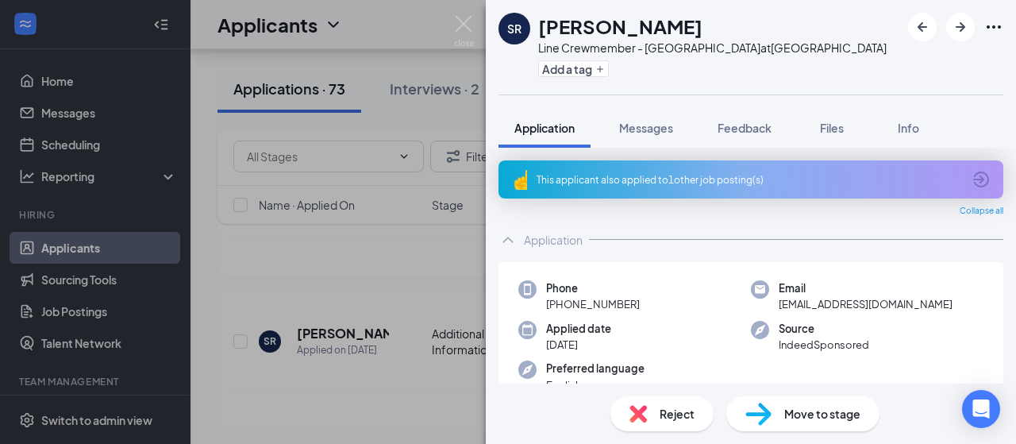
click at [416, 54] on div "SR [PERSON_NAME] Line Crewmember - [GEOGRAPHIC_DATA] at [GEOGRAPHIC_DATA] Add a…" at bounding box center [508, 222] width 1016 height 444
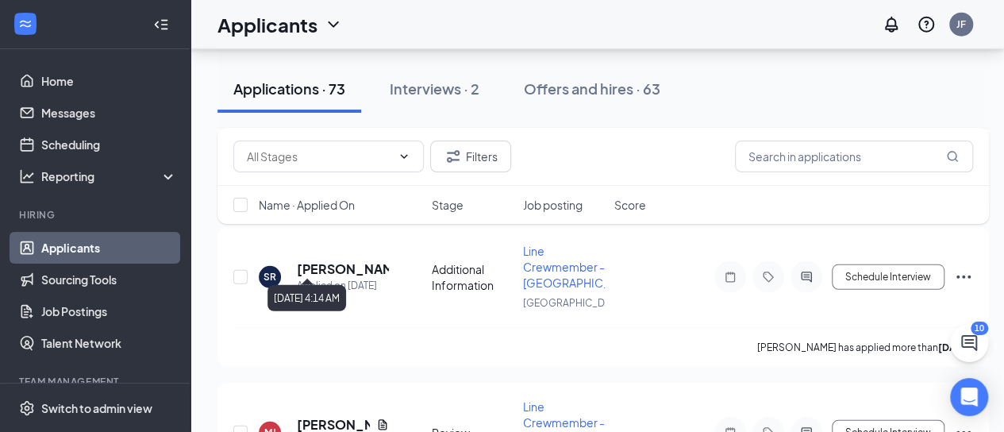
scroll to position [2273, 0]
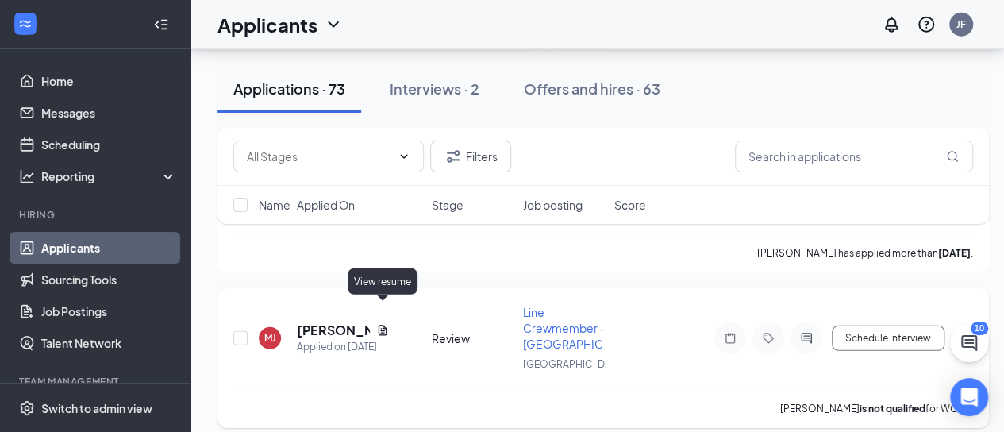
click at [379, 325] on icon "Document" at bounding box center [383, 330] width 9 height 10
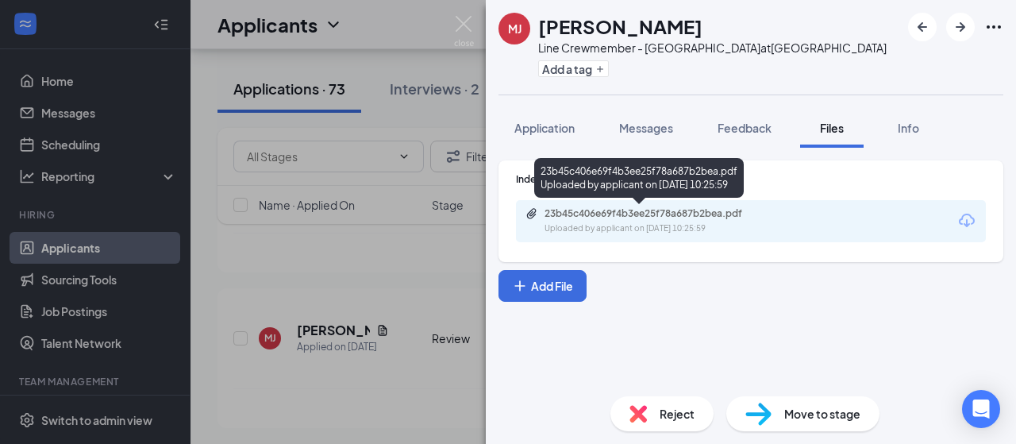
click at [695, 231] on div "Uploaded by applicant on [DATE] 10:25:59" at bounding box center [664, 228] width 238 height 13
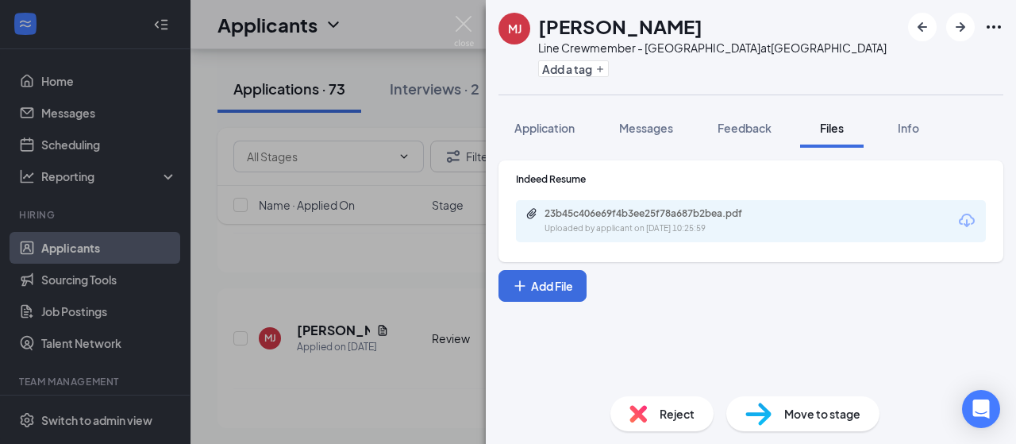
click at [191, 185] on div "[PERSON_NAME] [PERSON_NAME] Line Crewmember - [GEOGRAPHIC_DATA] at [GEOGRAPHIC_…" at bounding box center [508, 222] width 1016 height 444
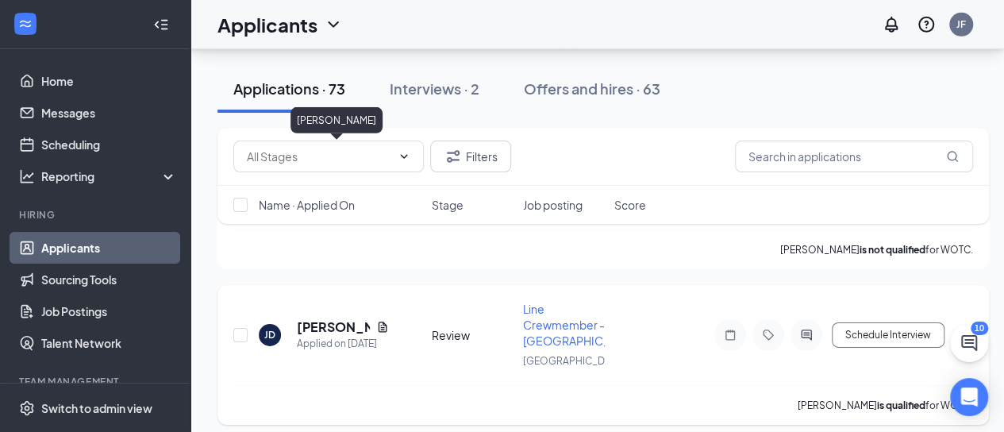
scroll to position [2432, 0]
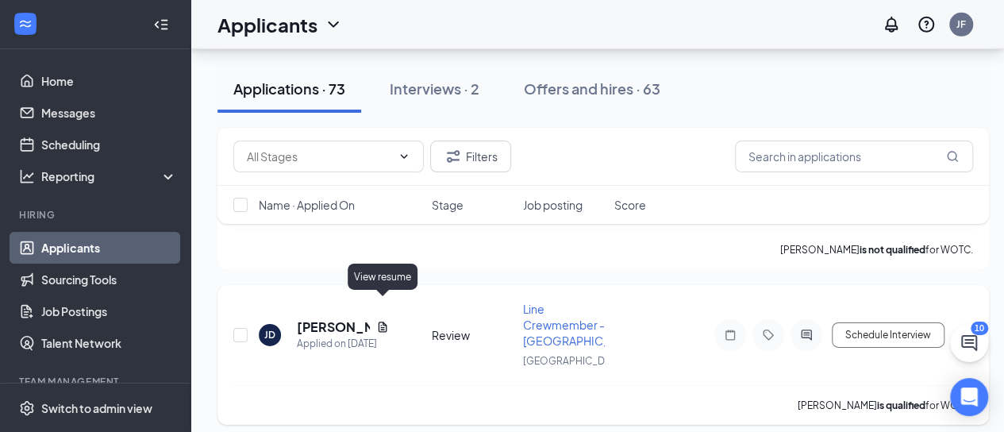
click at [387, 321] on icon "Document" at bounding box center [383, 326] width 9 height 10
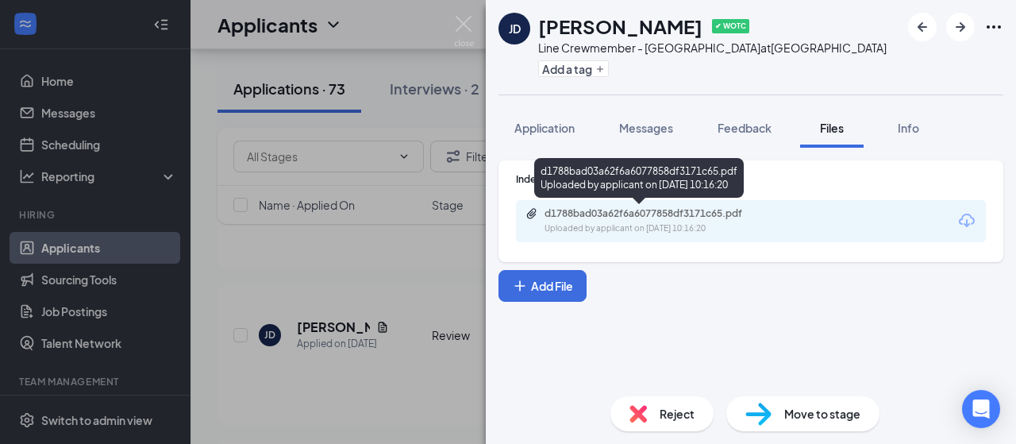
click at [558, 220] on div "d1788bad03a62f6a6077858df3171c65.pdf Uploaded by applicant on [DATE] 10:16:20" at bounding box center [653, 221] width 257 height 28
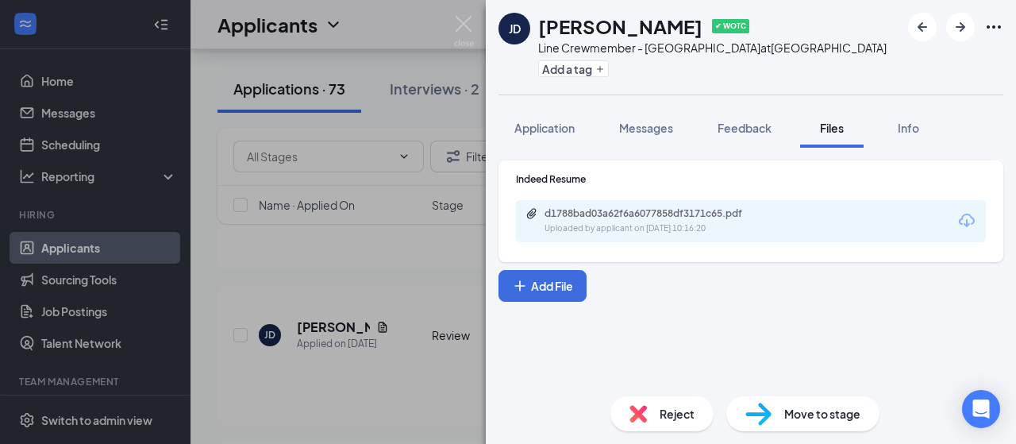
click at [210, 277] on div "[PERSON_NAME] [PERSON_NAME] ✔ WOTC Line Crewmember - [GEOGRAPHIC_DATA] at [GEOG…" at bounding box center [508, 222] width 1016 height 444
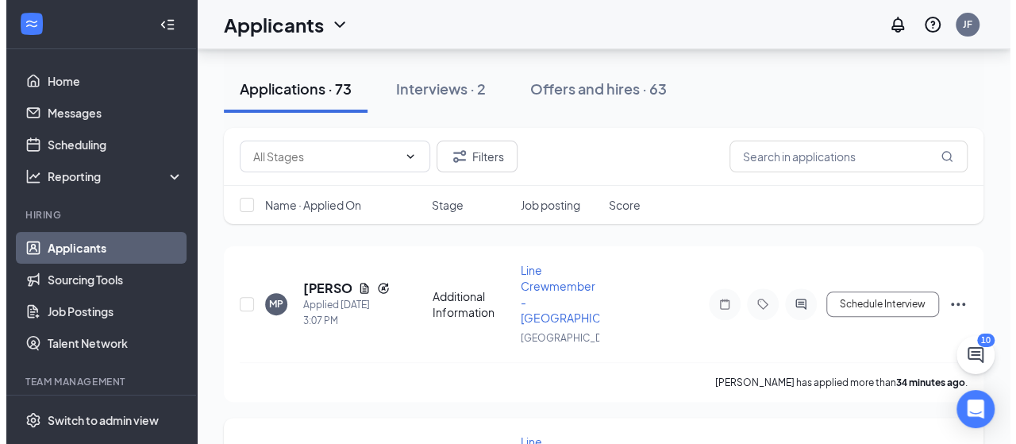
scroll to position [159, 0]
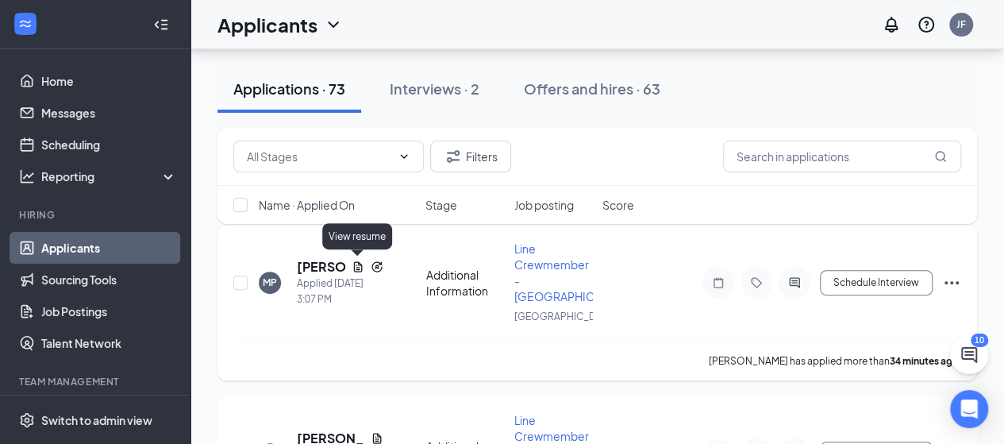
click at [356, 264] on icon "Document" at bounding box center [357, 266] width 9 height 10
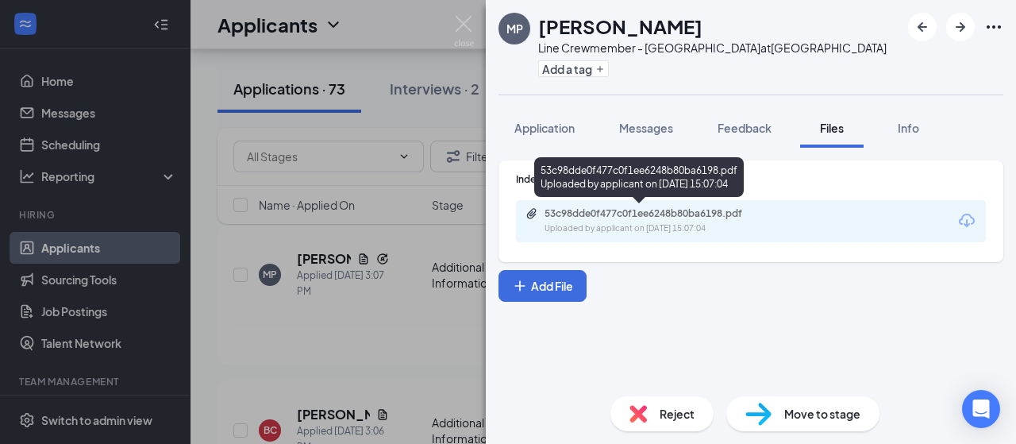
click at [562, 210] on div "53c98dde0f477c0f1ee6248b80ba6198.pdf" at bounding box center [656, 213] width 222 height 13
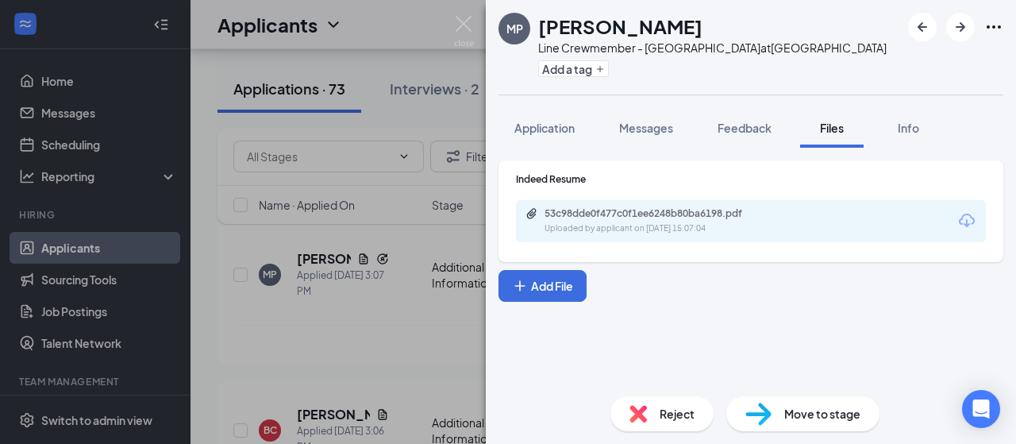
click at [273, 347] on div "MP [PERSON_NAME] Line Crewmember - [GEOGRAPHIC_DATA] at [GEOGRAPHIC_DATA] Add a…" at bounding box center [508, 222] width 1016 height 444
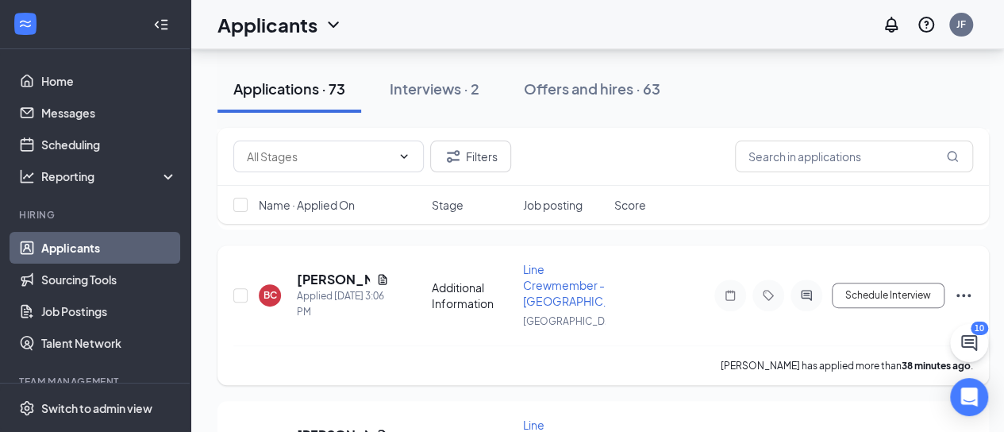
scroll to position [317, 0]
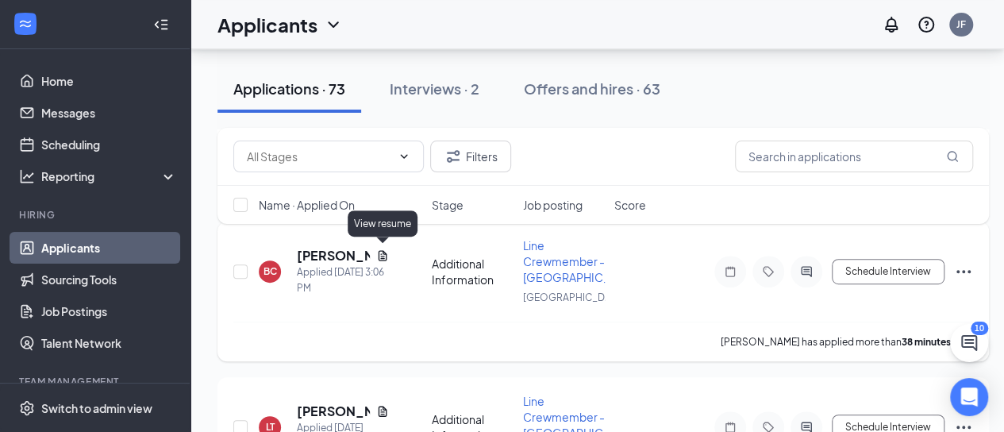
click at [384, 250] on icon "Document" at bounding box center [382, 255] width 13 height 13
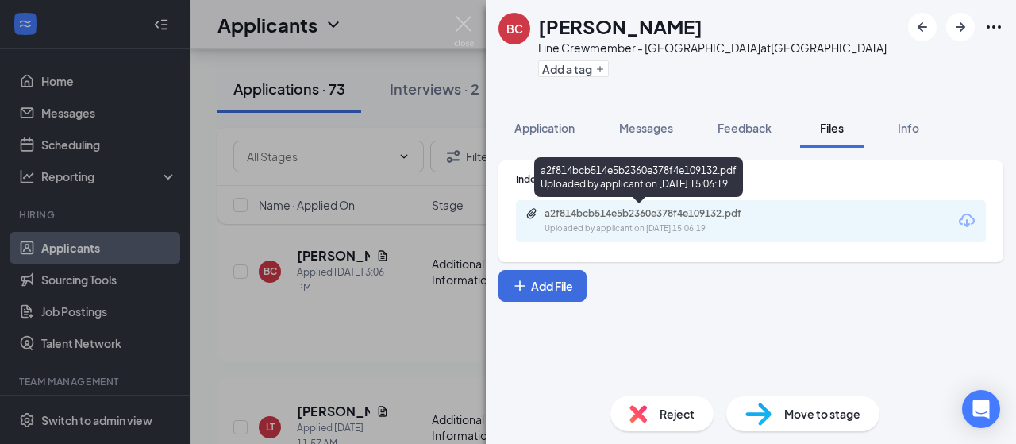
click at [570, 207] on div "a2f814bcb514e5b2360e378f4e109132.pdf" at bounding box center [656, 213] width 222 height 13
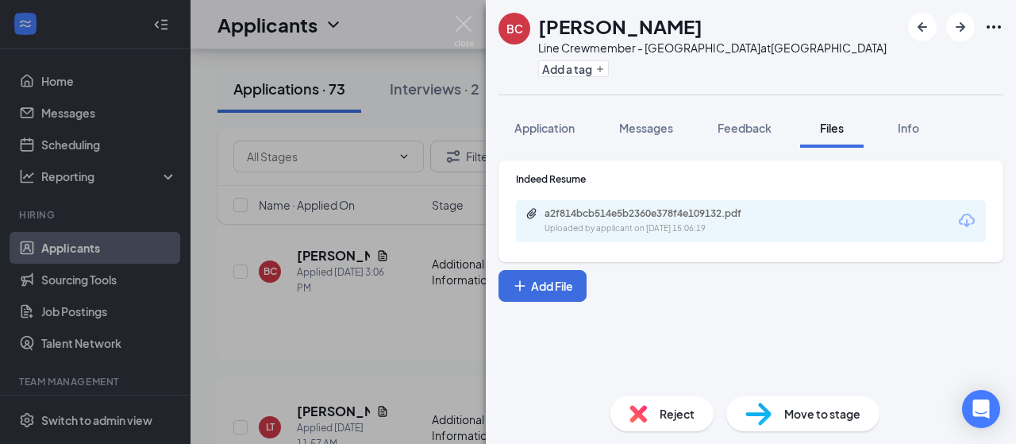
click at [381, 334] on div "BC [PERSON_NAME] Line Crewmember - [GEOGRAPHIC_DATA] at [GEOGRAPHIC_DATA] Add a…" at bounding box center [508, 222] width 1016 height 444
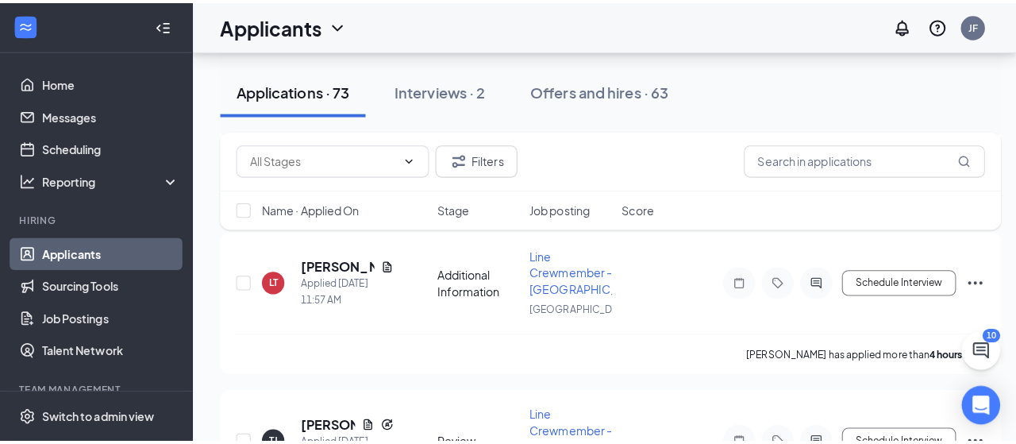
scroll to position [476, 0]
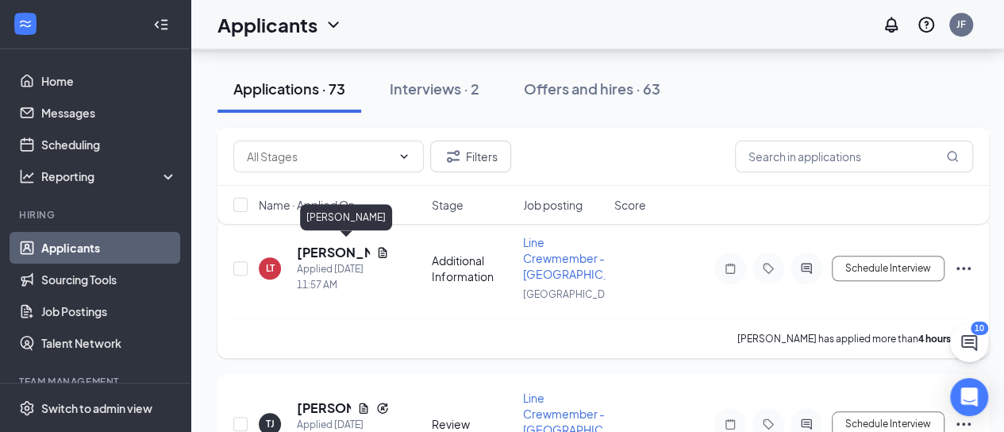
click at [345, 247] on h5 "[PERSON_NAME]" at bounding box center [333, 252] width 73 height 17
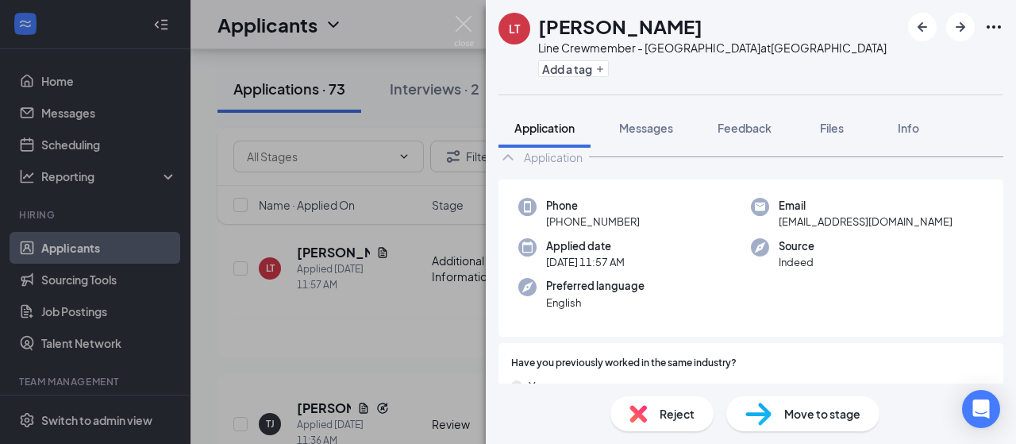
scroll to position [159, 0]
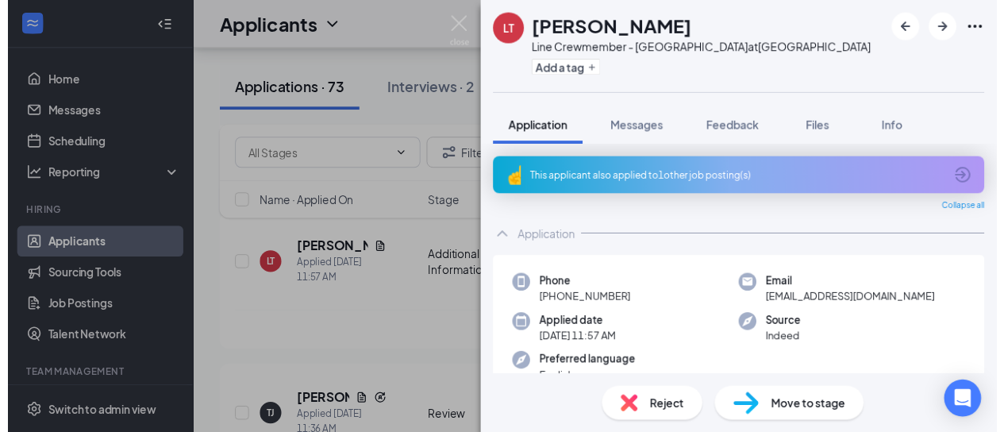
scroll to position [79, 0]
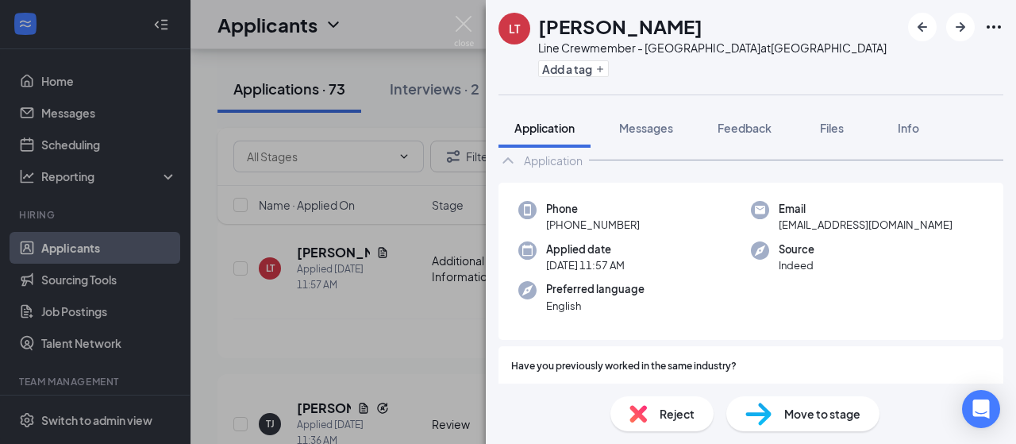
click at [256, 317] on div "LT Laila Tanha Line Crewmember - Charlottesville at Charlottesville Add a tag A…" at bounding box center [508, 222] width 1016 height 444
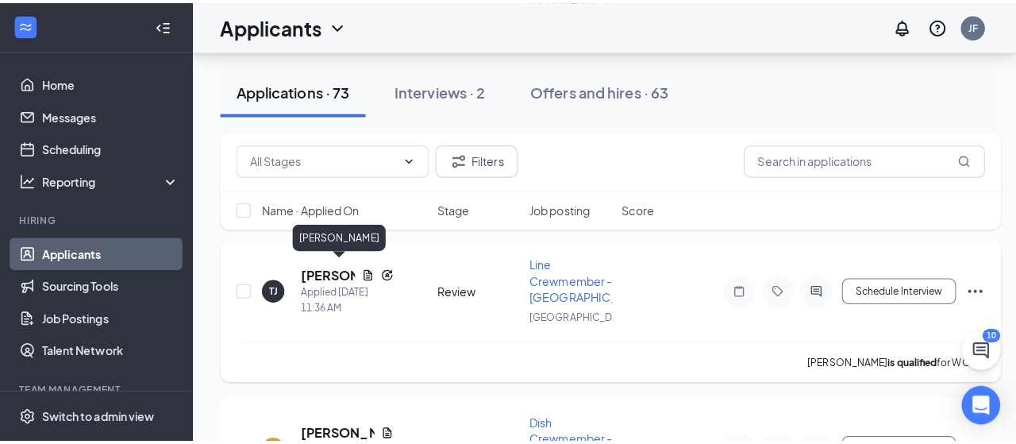
scroll to position [714, 0]
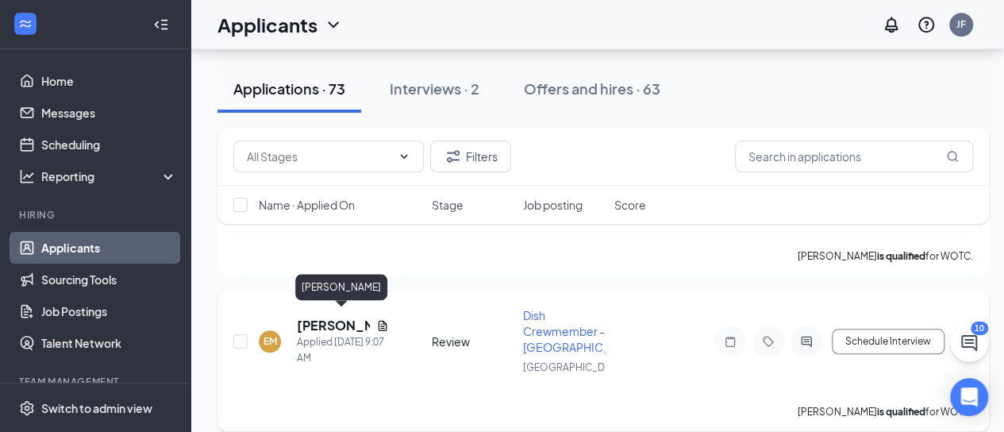
click at [334, 320] on h5 "[PERSON_NAME]" at bounding box center [333, 325] width 73 height 17
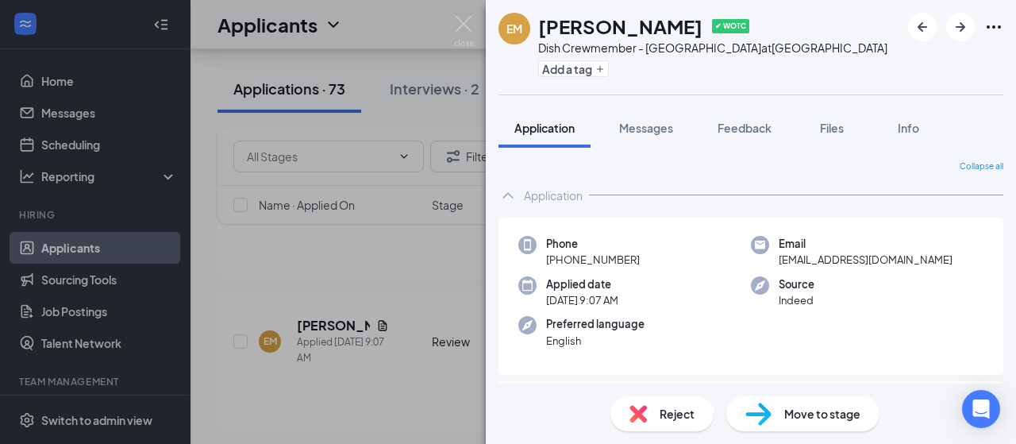
click at [343, 263] on div "EM Edgar Mitchell ✔ WOTC Dish Crewmember - Charlottesville at Charlottesville A…" at bounding box center [508, 222] width 1016 height 444
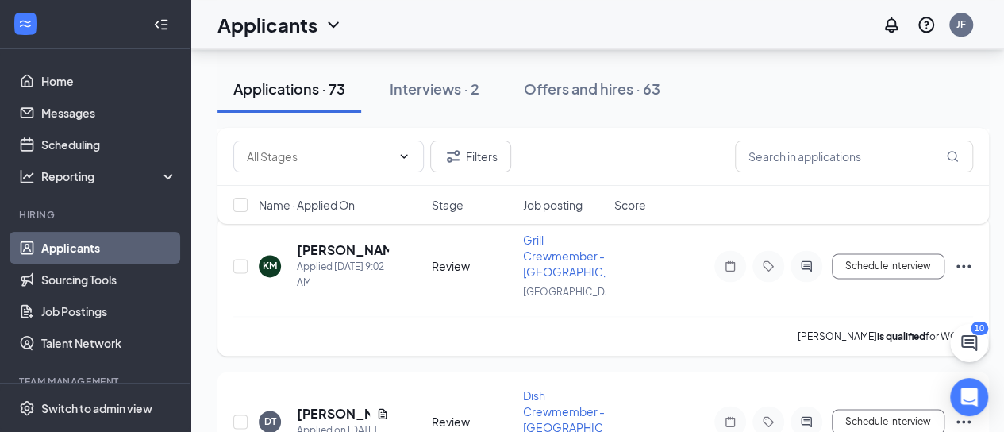
scroll to position [1032, 0]
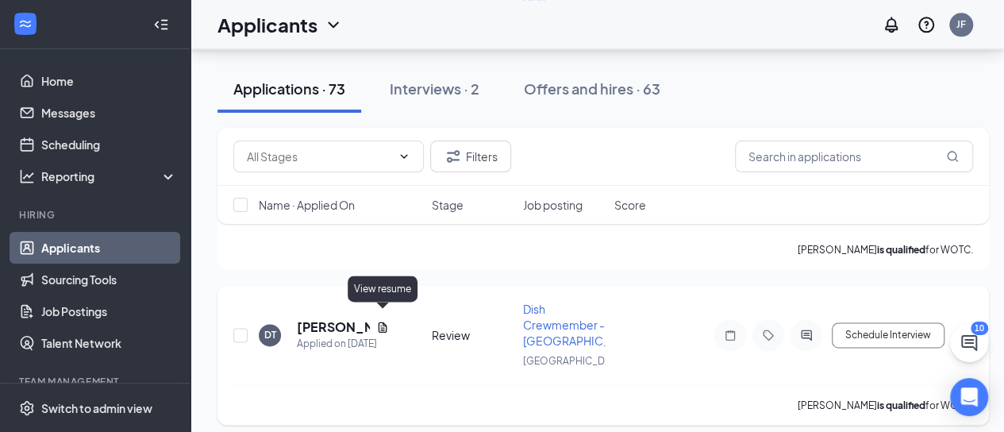
click at [378, 321] on icon "Document" at bounding box center [382, 327] width 13 height 13
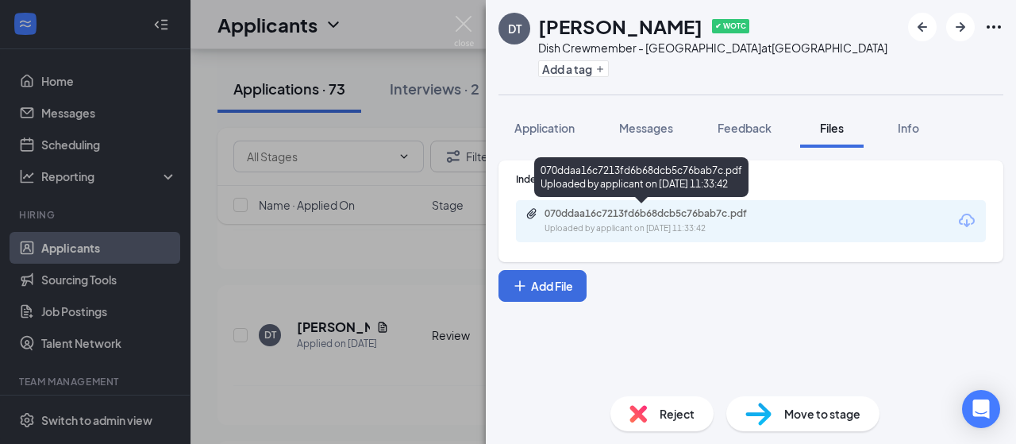
click at [605, 225] on div "Uploaded by applicant on [DATE] 11:33:42" at bounding box center [664, 228] width 238 height 13
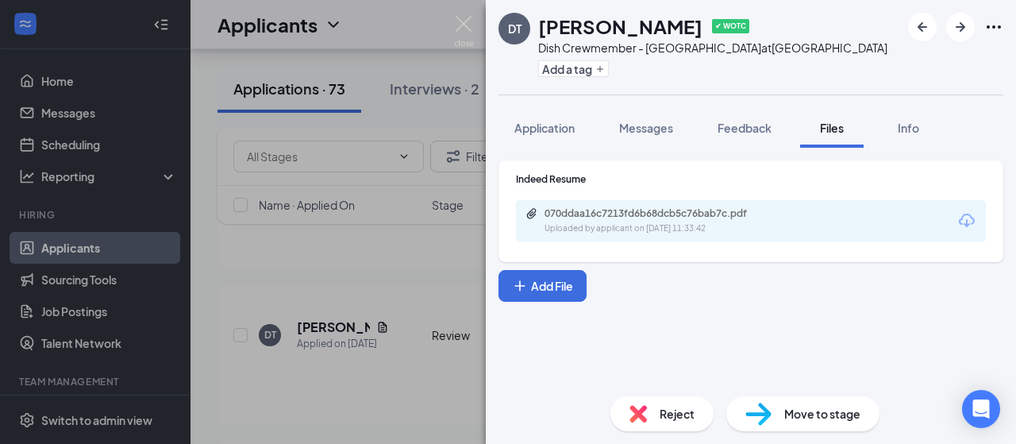
click at [204, 176] on div "DT Dennis Thomas ✔ WOTC Dish Crewmember - Charlottesville at Charlottesville Ad…" at bounding box center [508, 222] width 1016 height 444
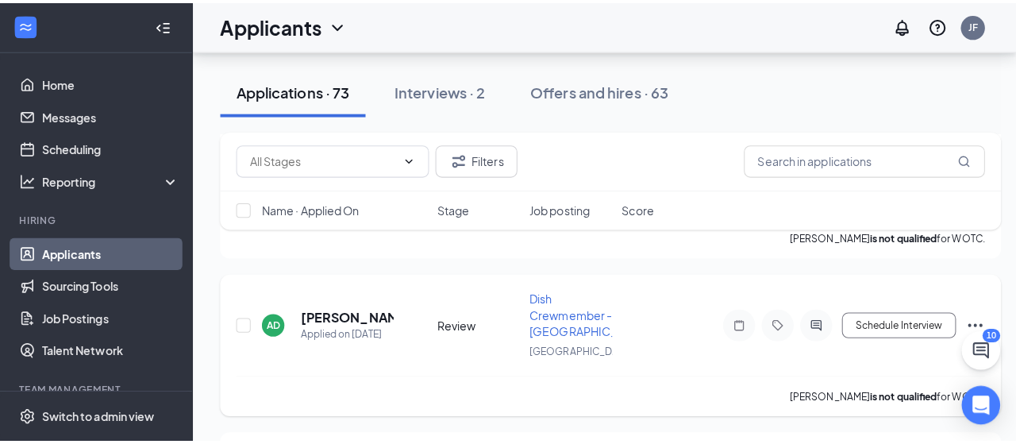
scroll to position [1349, 0]
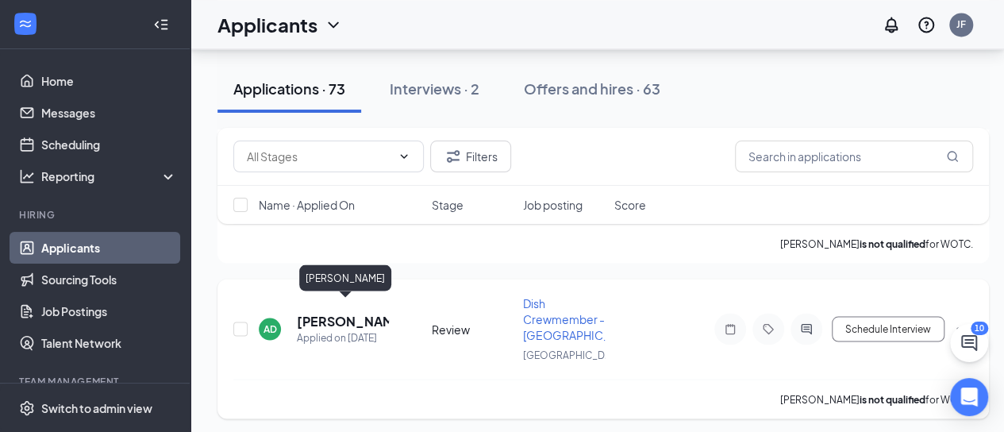
click at [315, 312] on h5 "[PERSON_NAME]" at bounding box center [343, 320] width 92 height 17
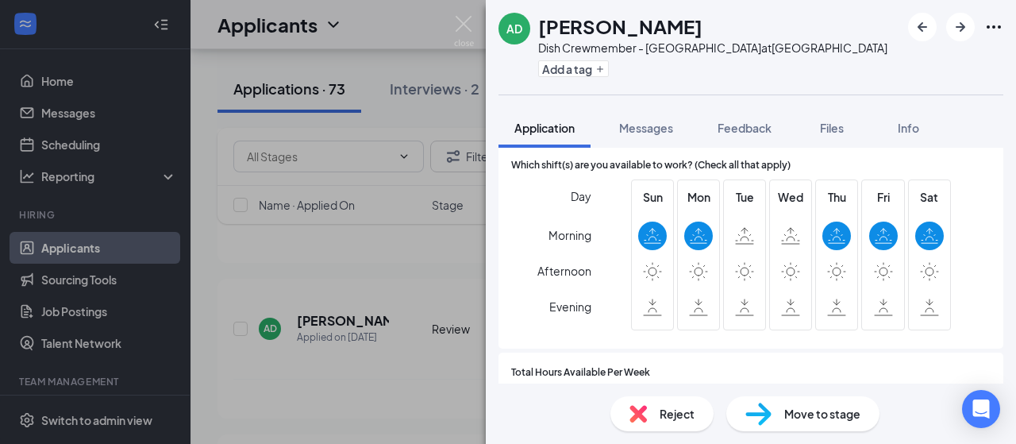
scroll to position [952, 0]
